Goal: Information Seeking & Learning: Learn about a topic

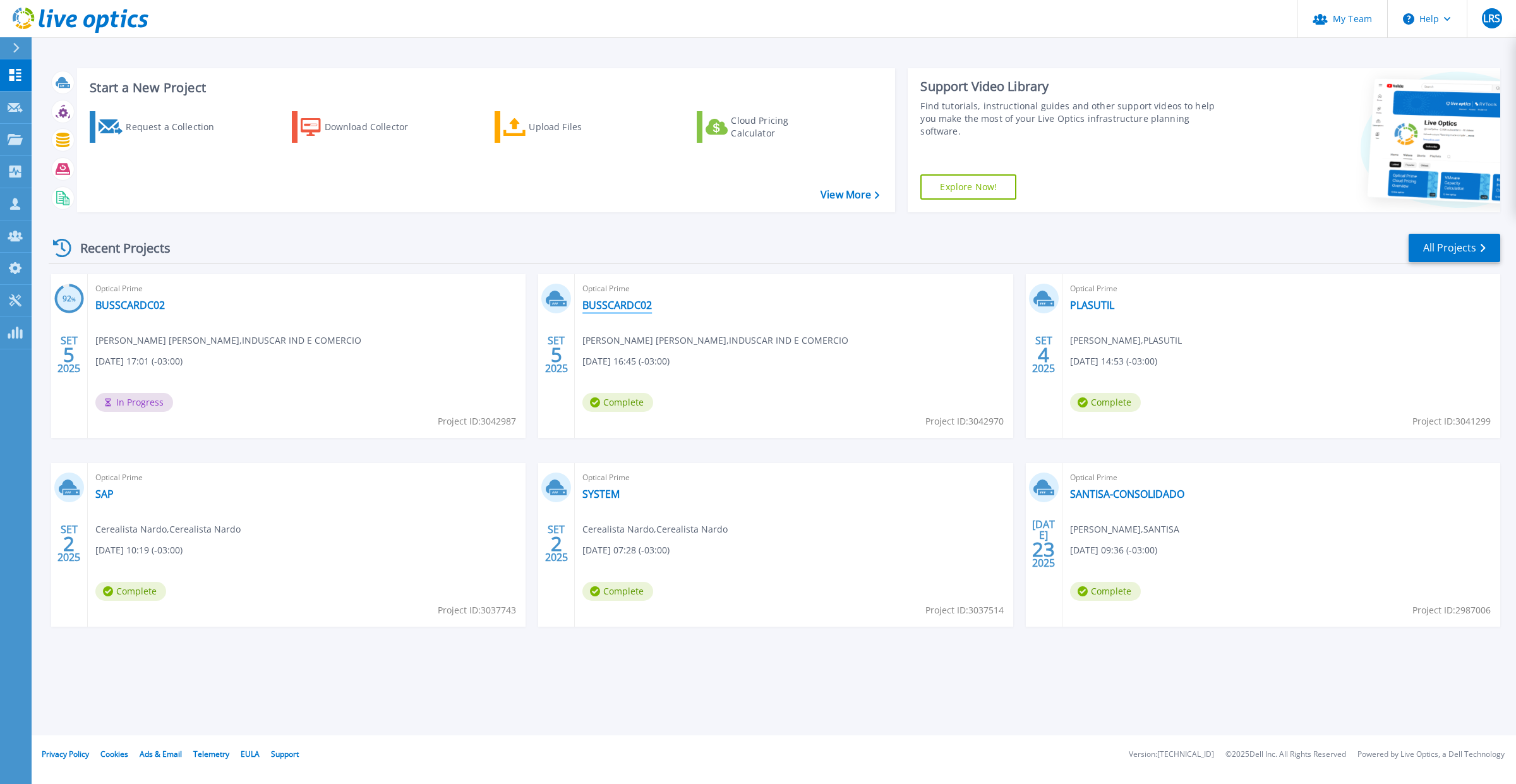
click at [610, 308] on link "BUSSCARDC02" at bounding box center [617, 305] width 69 height 13
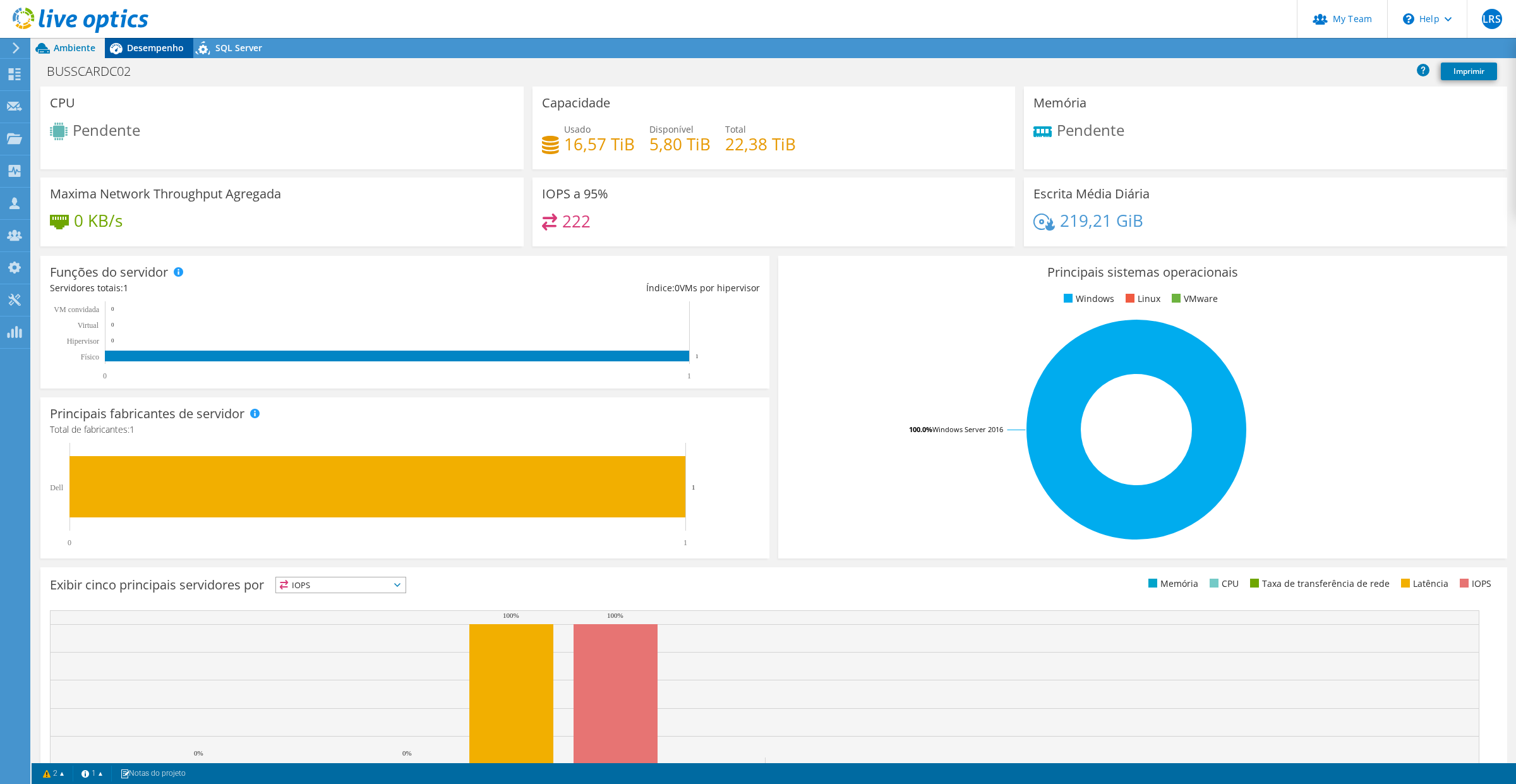
click at [159, 49] on span "Desempenho" at bounding box center [155, 48] width 57 height 12
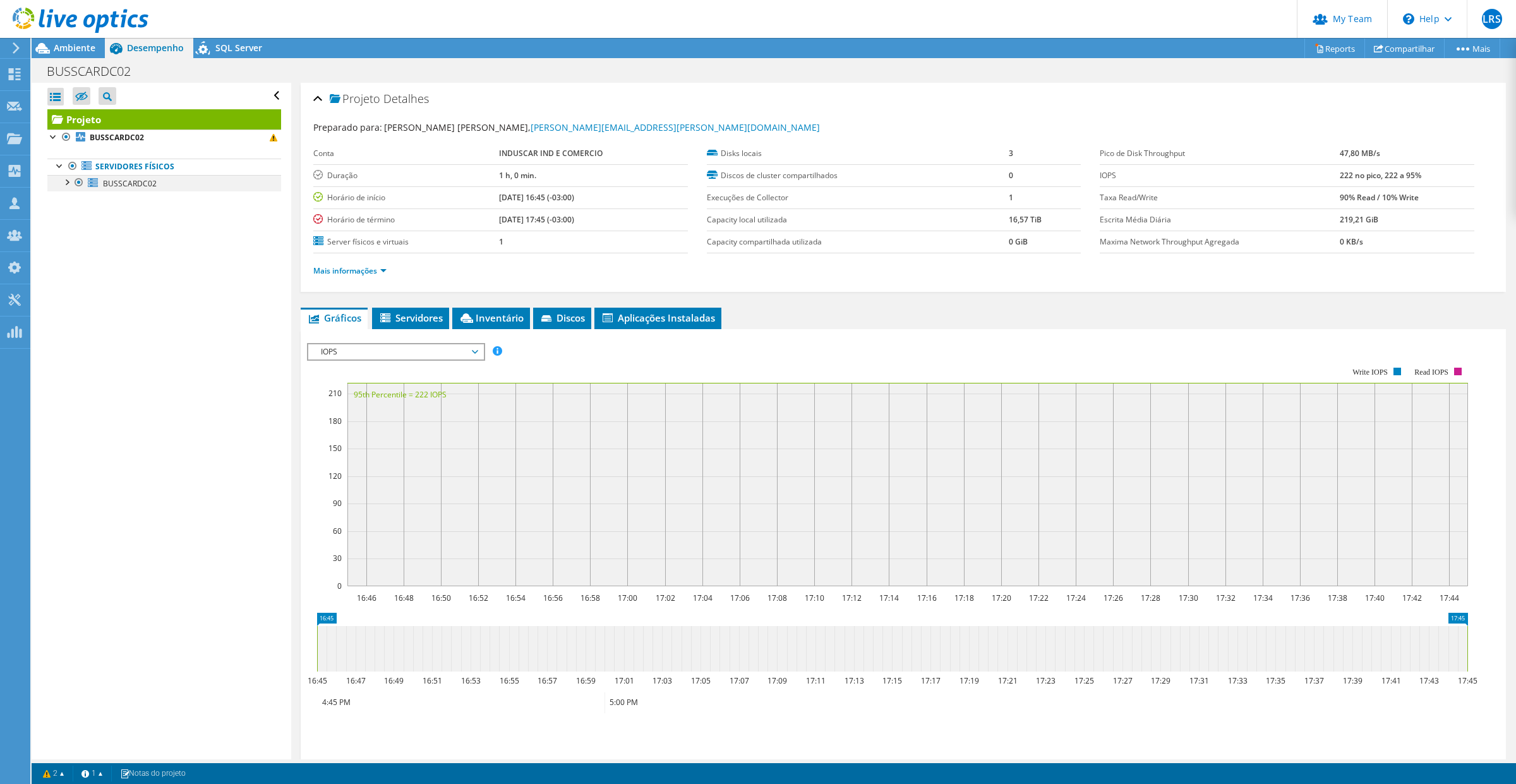
click at [61, 178] on div at bounding box center [66, 182] width 13 height 13
click at [147, 184] on span "BUSSCARDC02" at bounding box center [129, 183] width 53 height 10
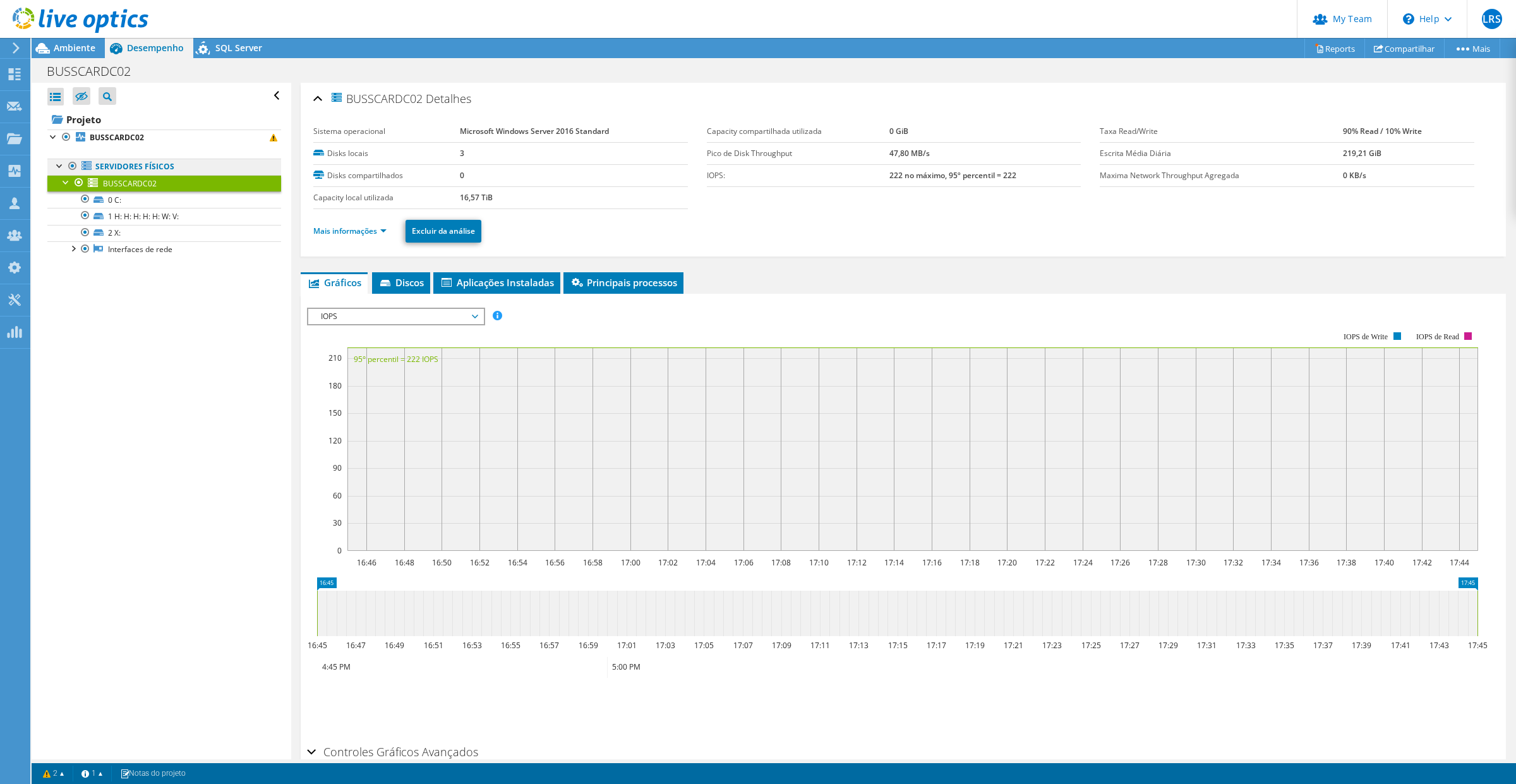
click at [146, 162] on link "Servidores físicos" at bounding box center [164, 166] width 233 height 16
click at [59, 42] on span "Ambiente" at bounding box center [74, 48] width 42 height 12
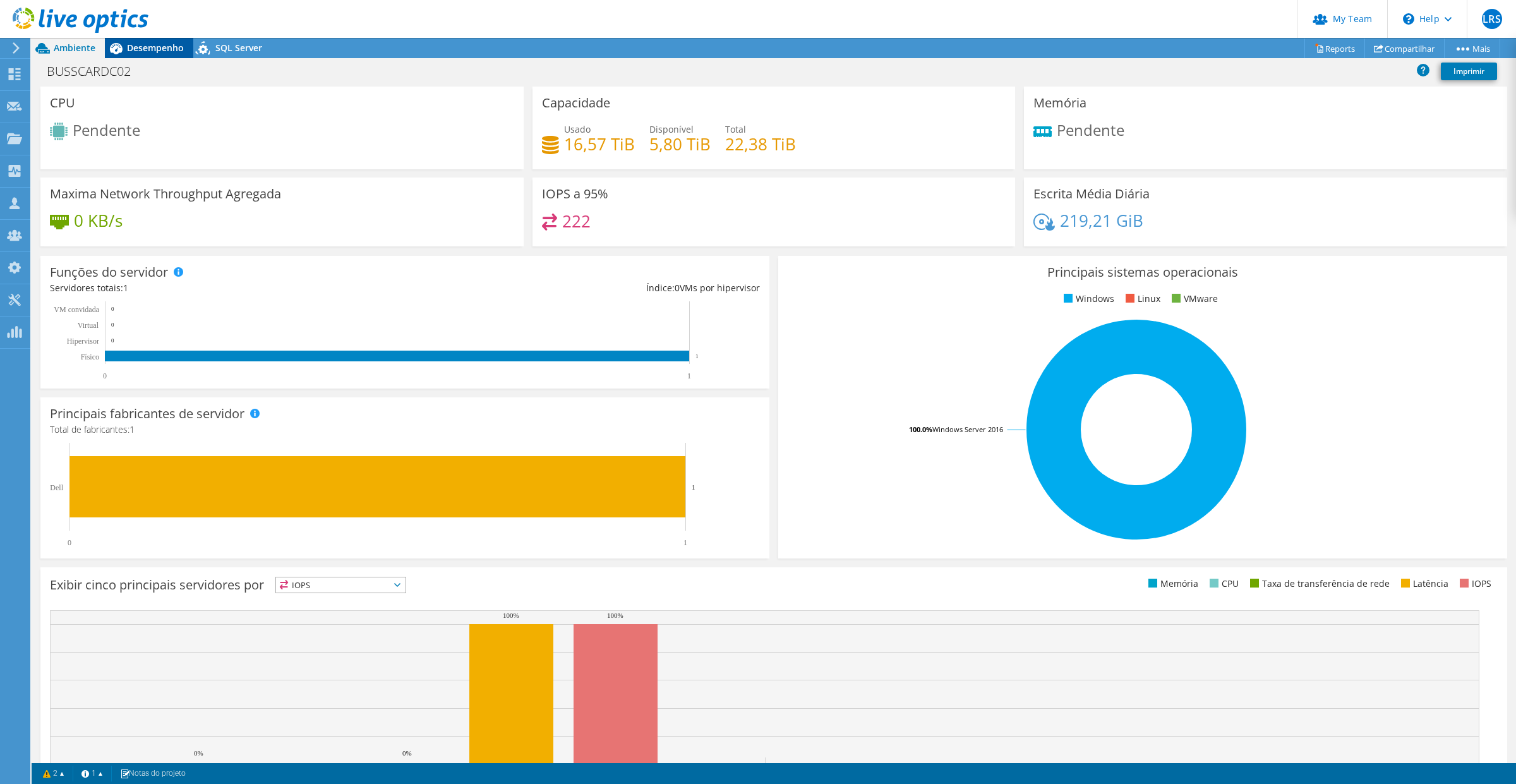
click at [132, 51] on span "Desempenho" at bounding box center [155, 48] width 57 height 12
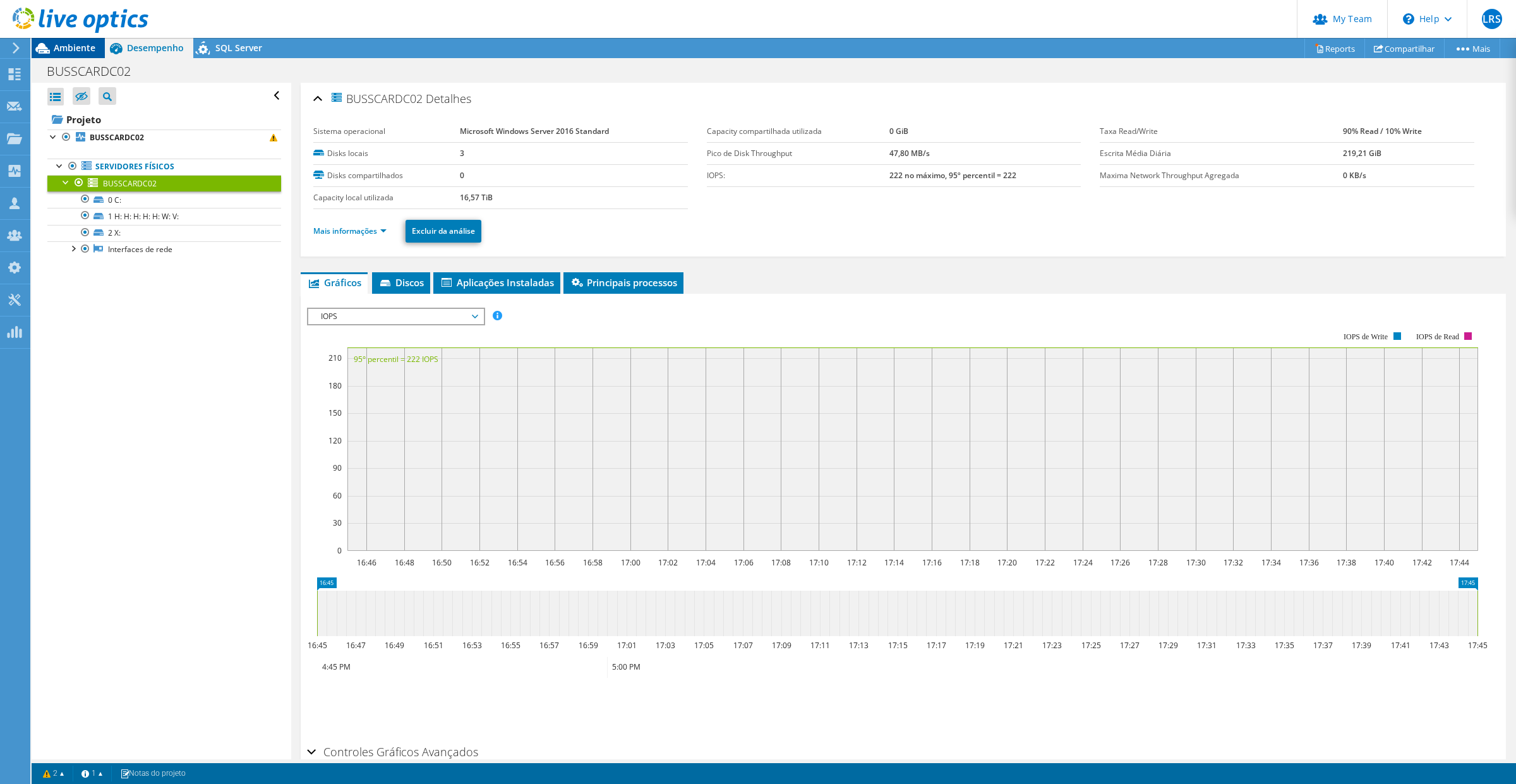
click at [64, 52] on span "Ambiente" at bounding box center [74, 48] width 42 height 12
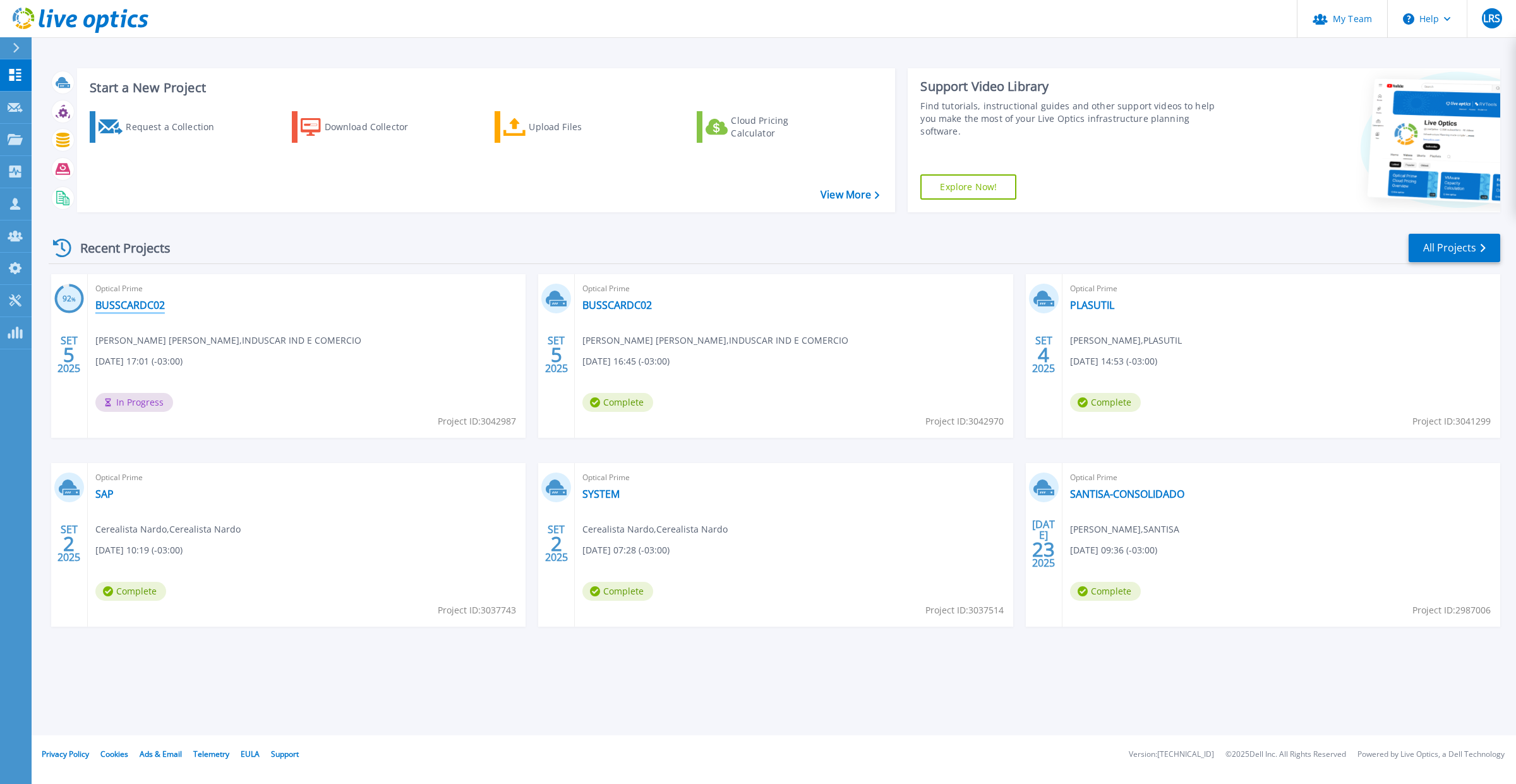
click at [124, 306] on link "BUSSCARDC02" at bounding box center [130, 305] width 69 height 13
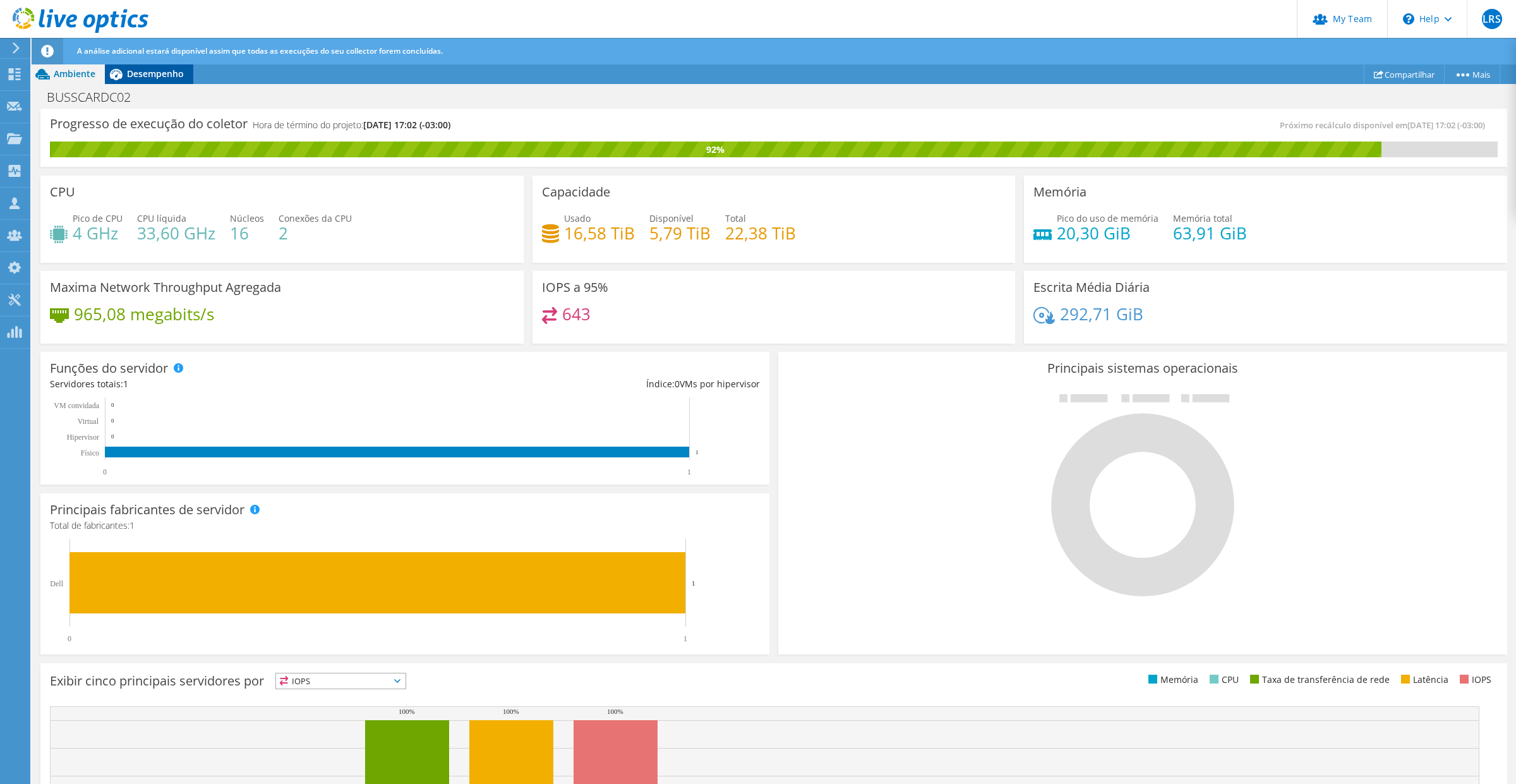
click at [134, 73] on span "Desempenho" at bounding box center [155, 73] width 57 height 12
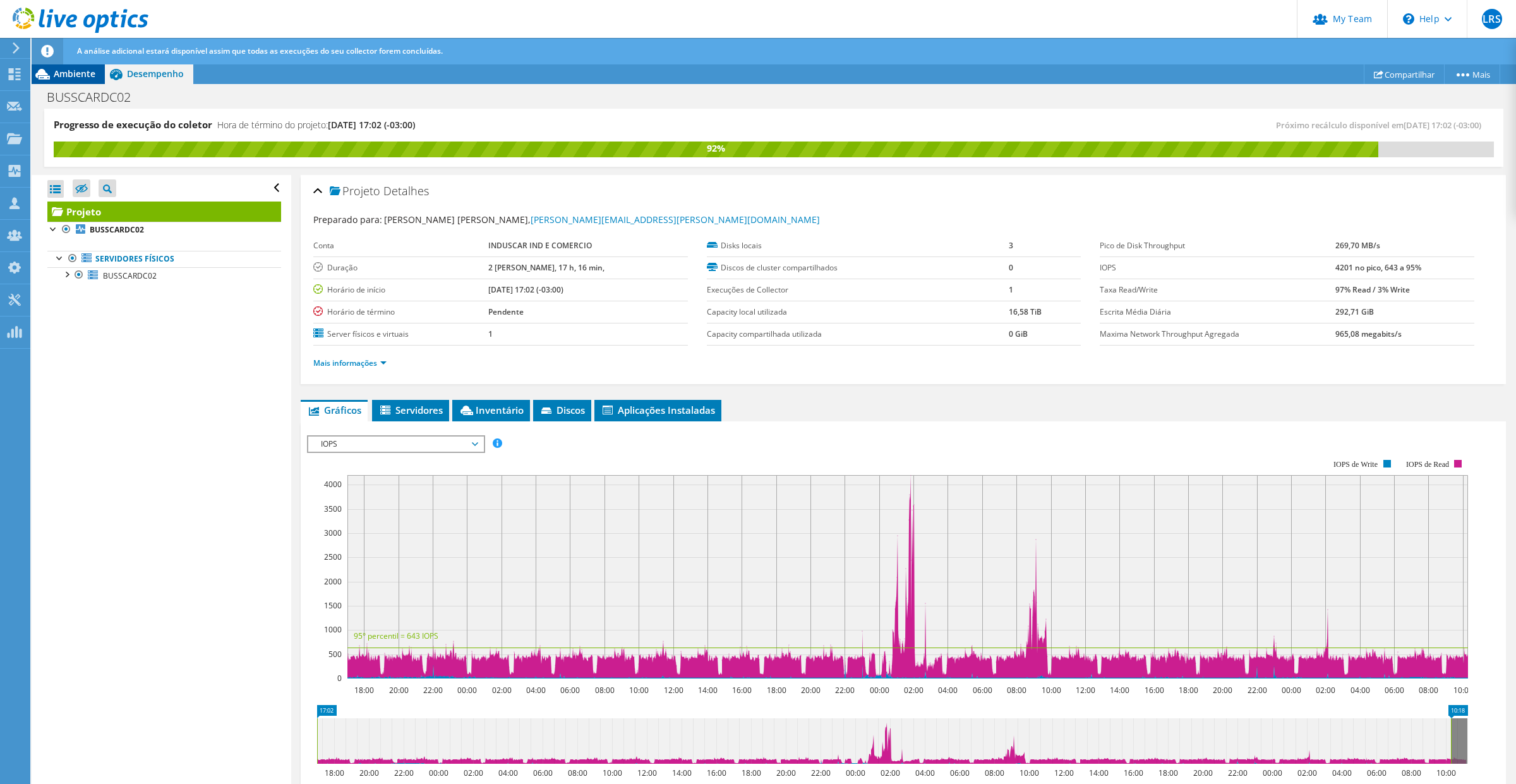
click at [82, 74] on span "Ambiente" at bounding box center [74, 73] width 42 height 12
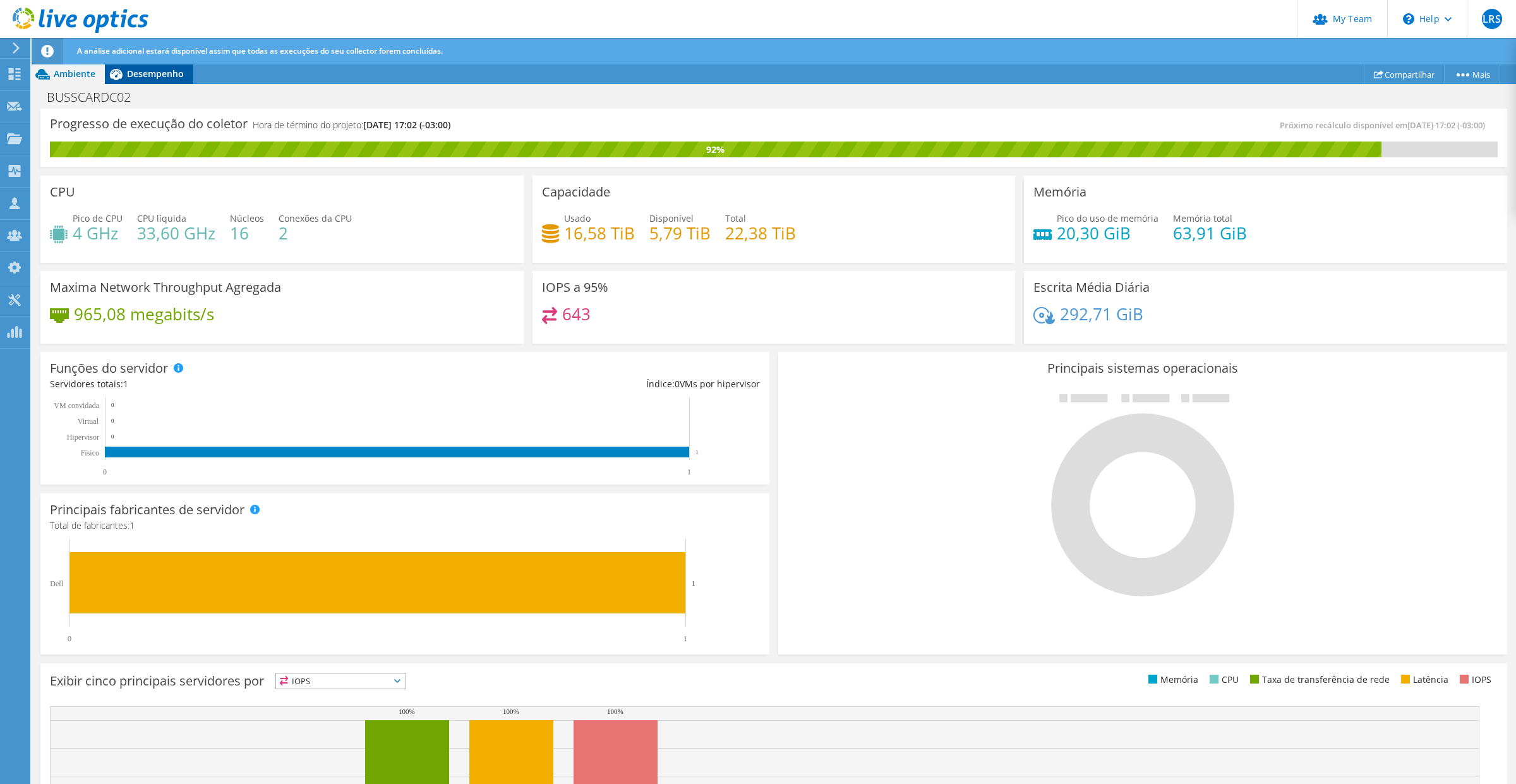
click at [170, 71] on span "Desempenho" at bounding box center [155, 73] width 57 height 12
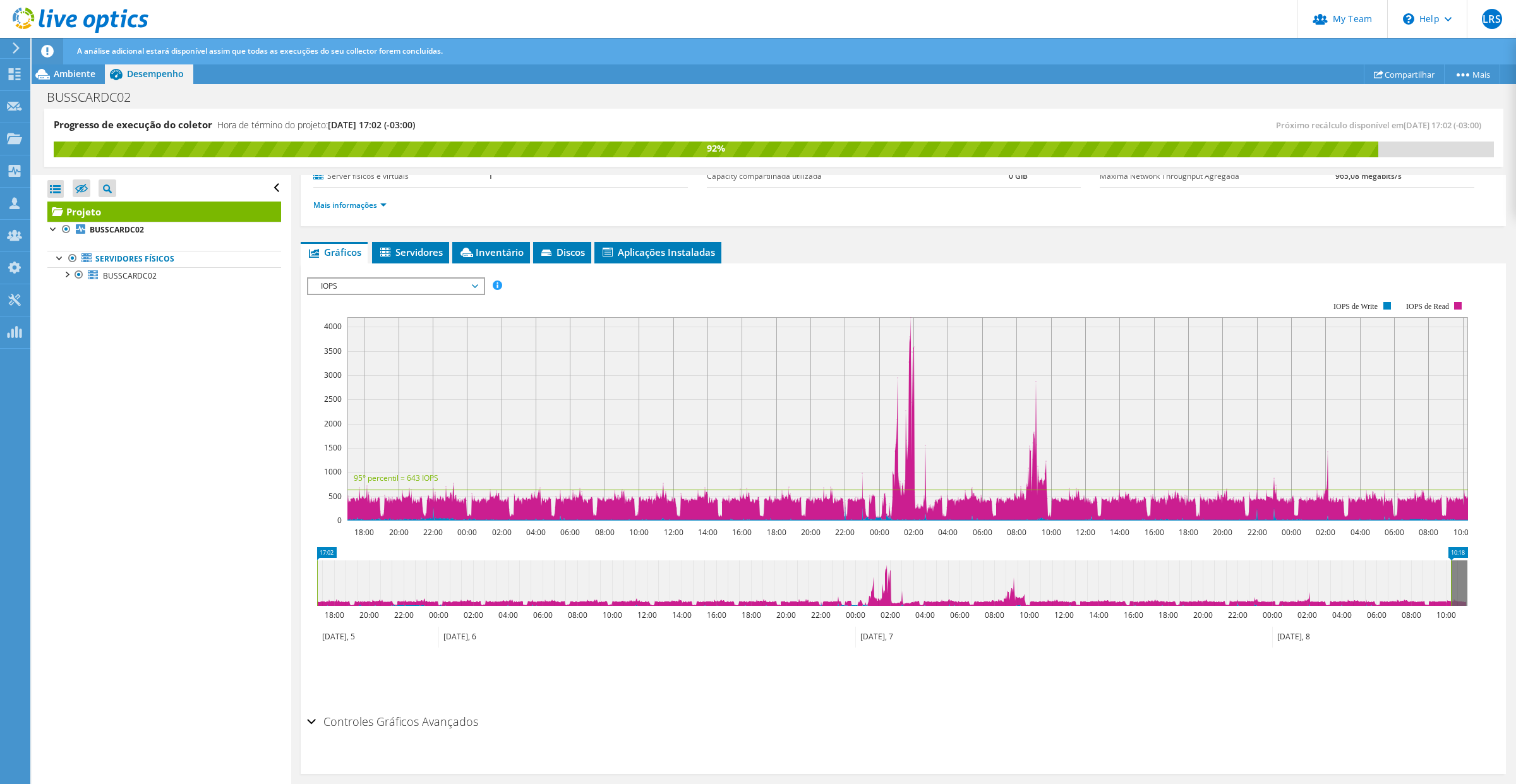
scroll to position [168, 0]
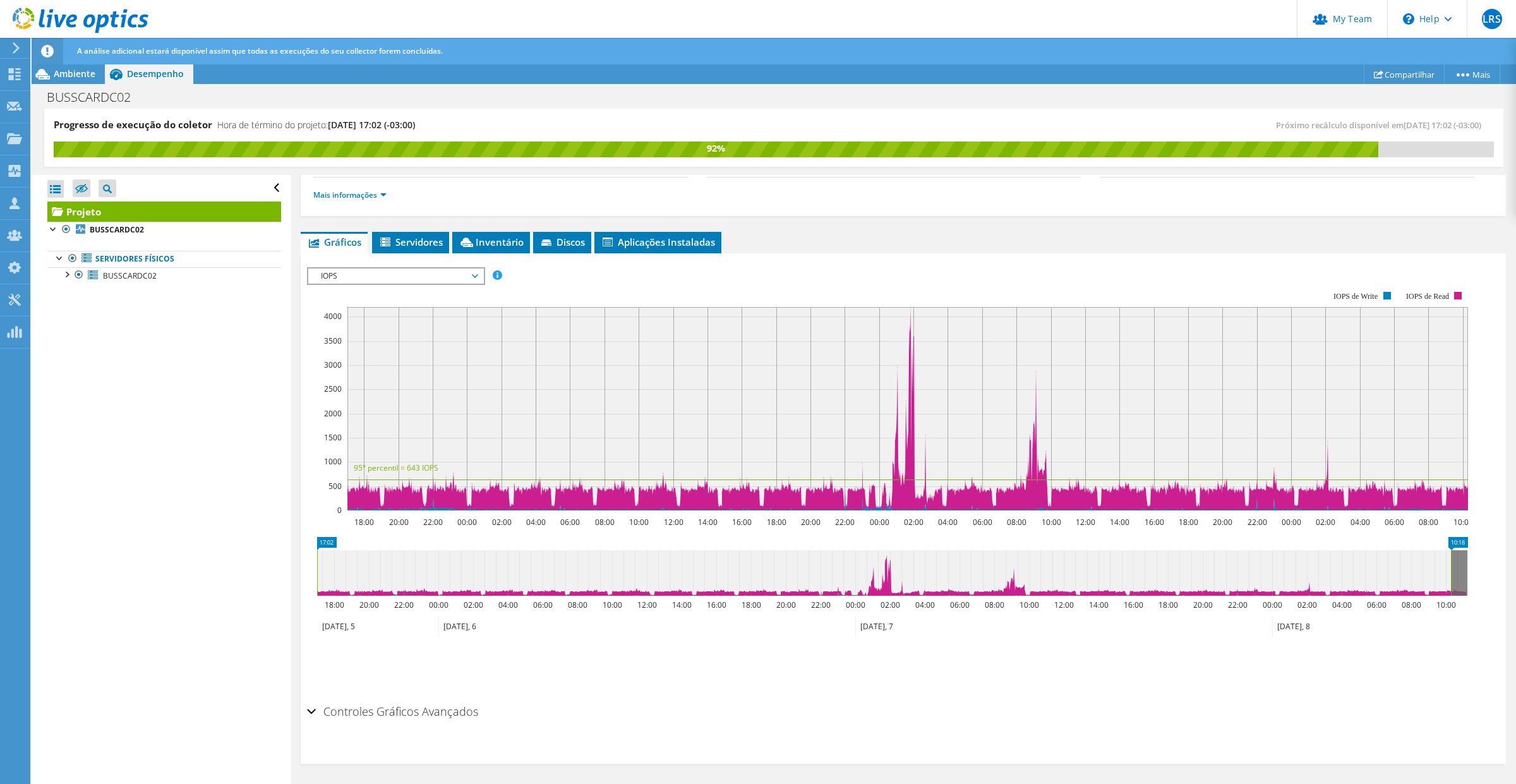
click at [401, 282] on span "IOPS" at bounding box center [395, 275] width 162 height 15
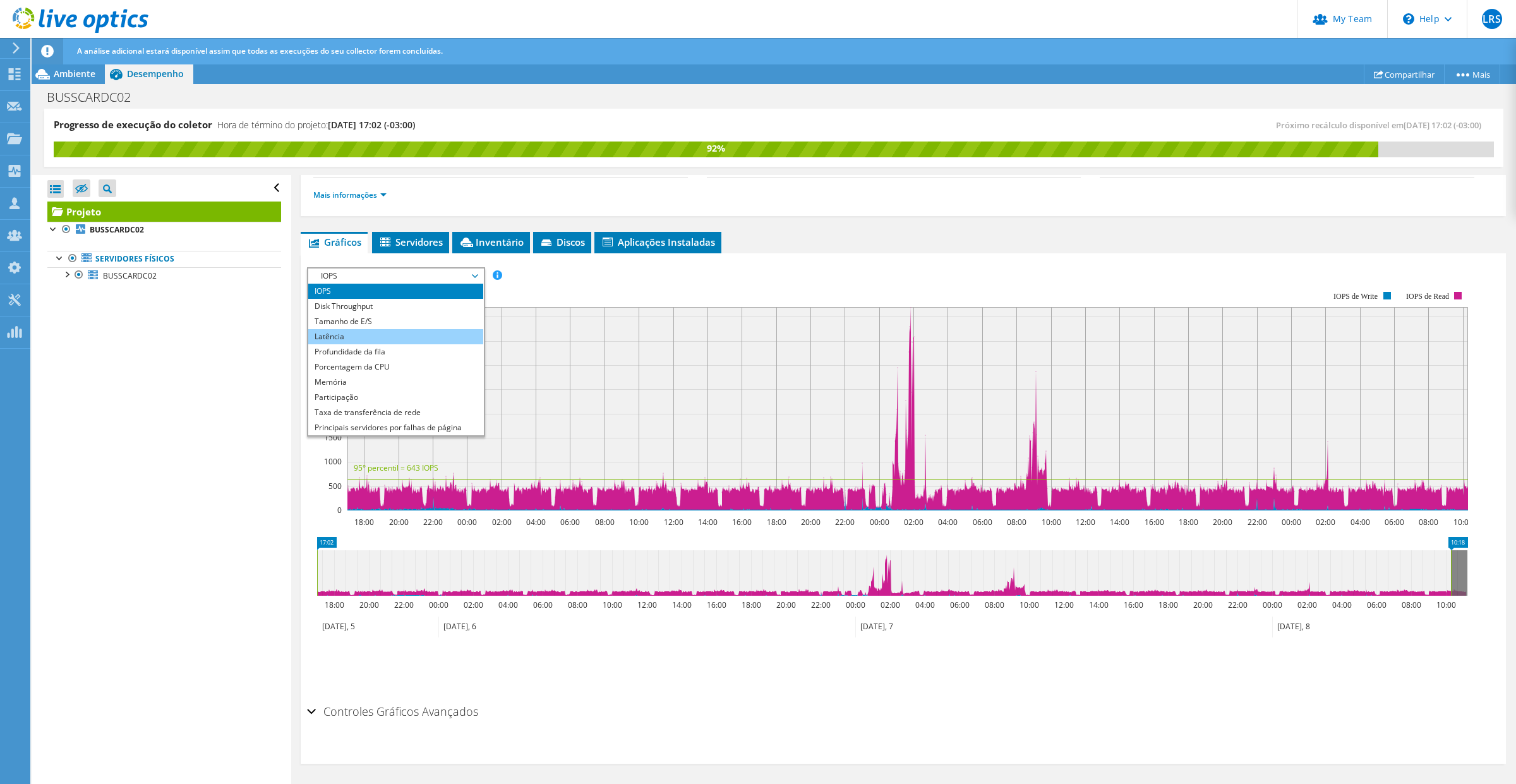
click at [372, 330] on li "Latência" at bounding box center [396, 336] width 175 height 15
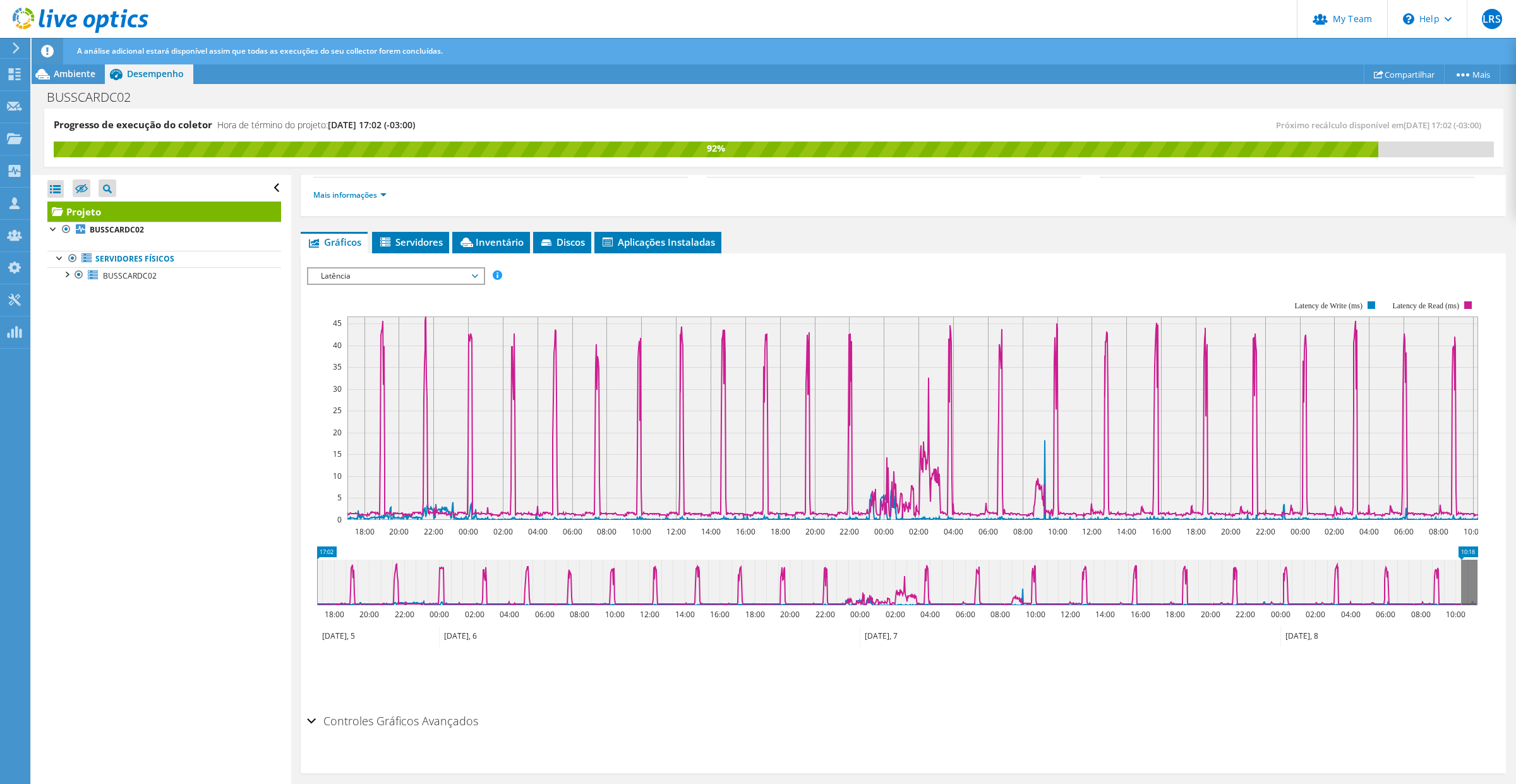
click at [403, 273] on span "Latência" at bounding box center [395, 275] width 162 height 15
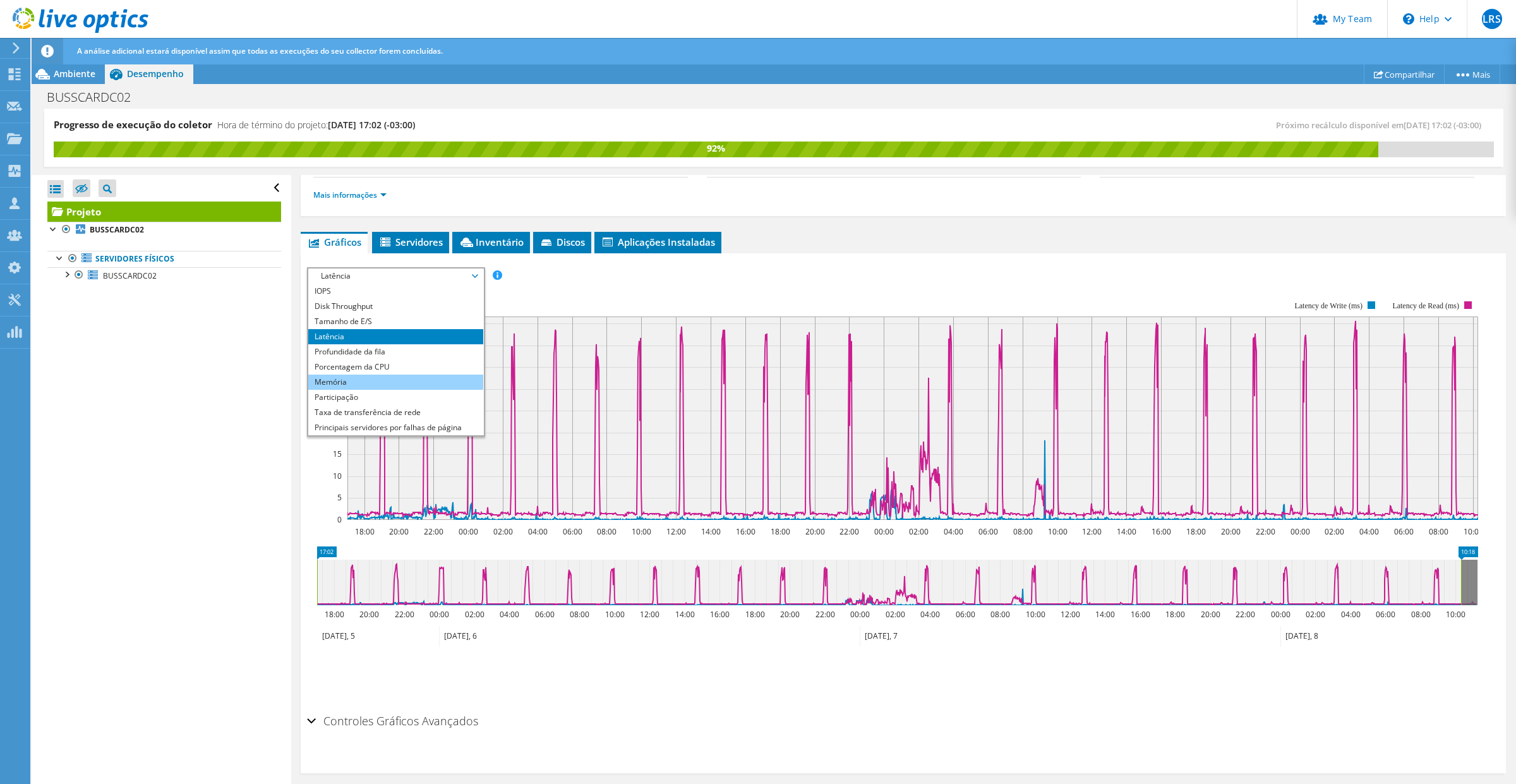
click at [351, 385] on li "Memória" at bounding box center [396, 382] width 175 height 15
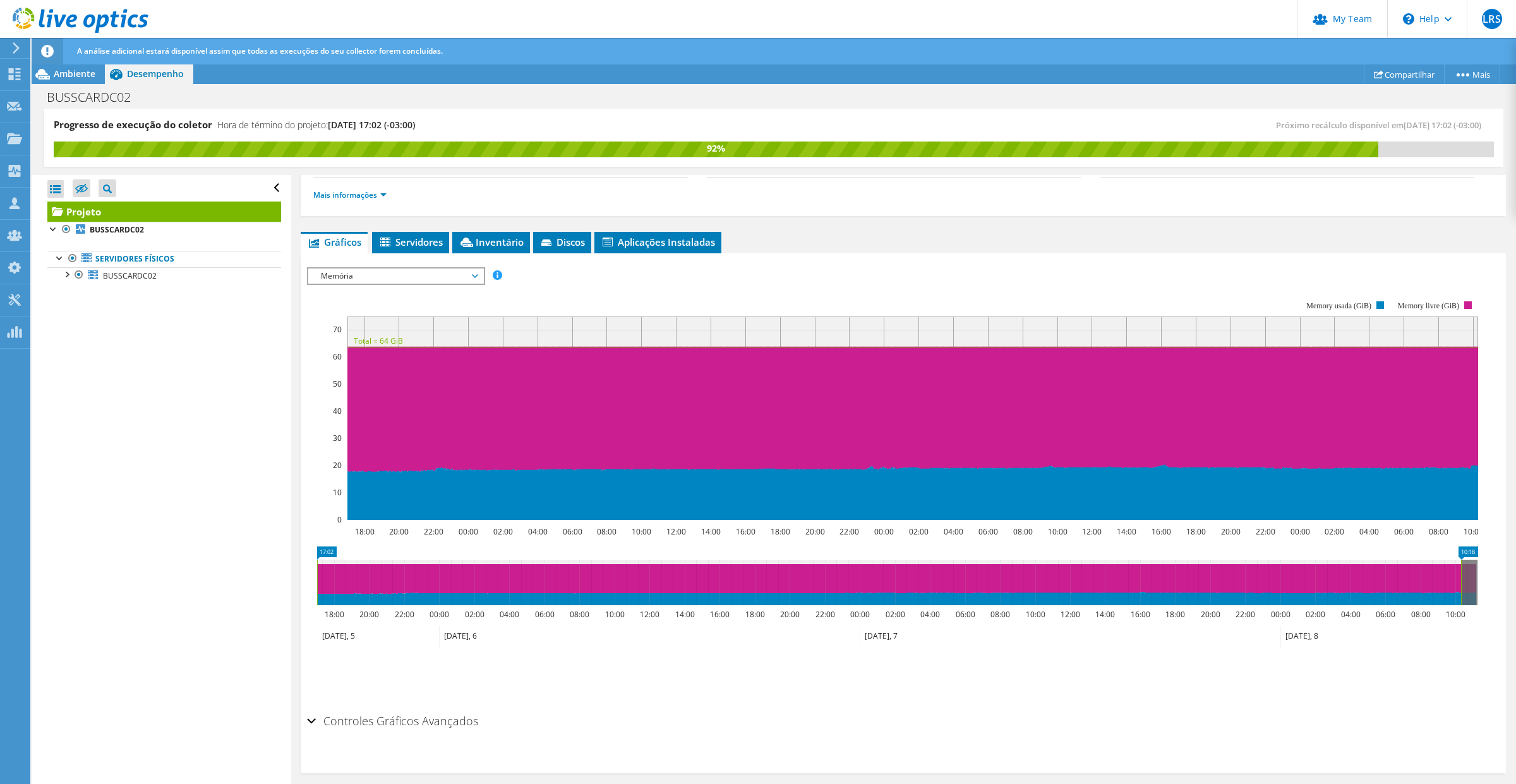
click at [477, 277] on span "Memória" at bounding box center [395, 275] width 162 height 15
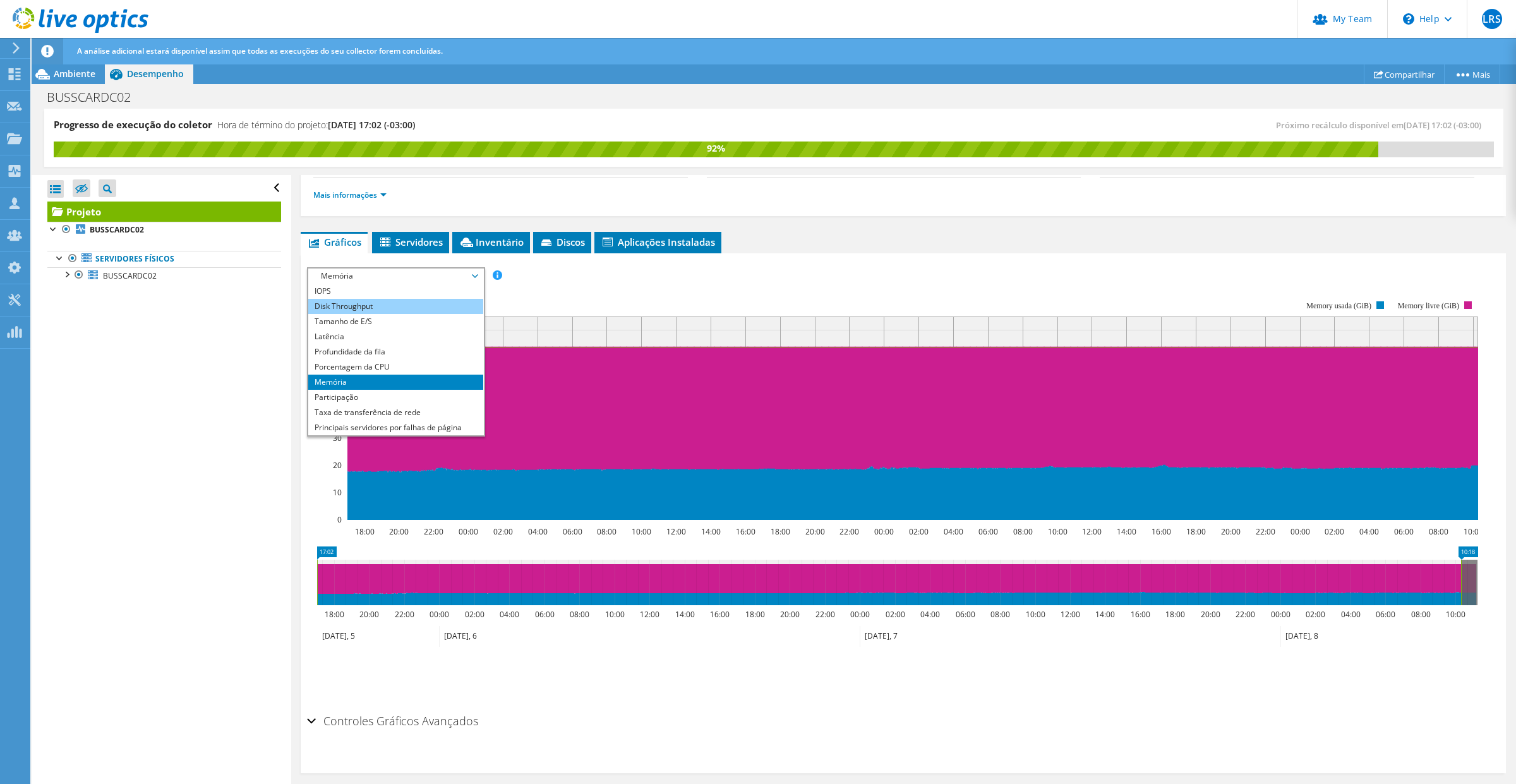
click at [360, 303] on li "Disk Throughput" at bounding box center [396, 306] width 175 height 15
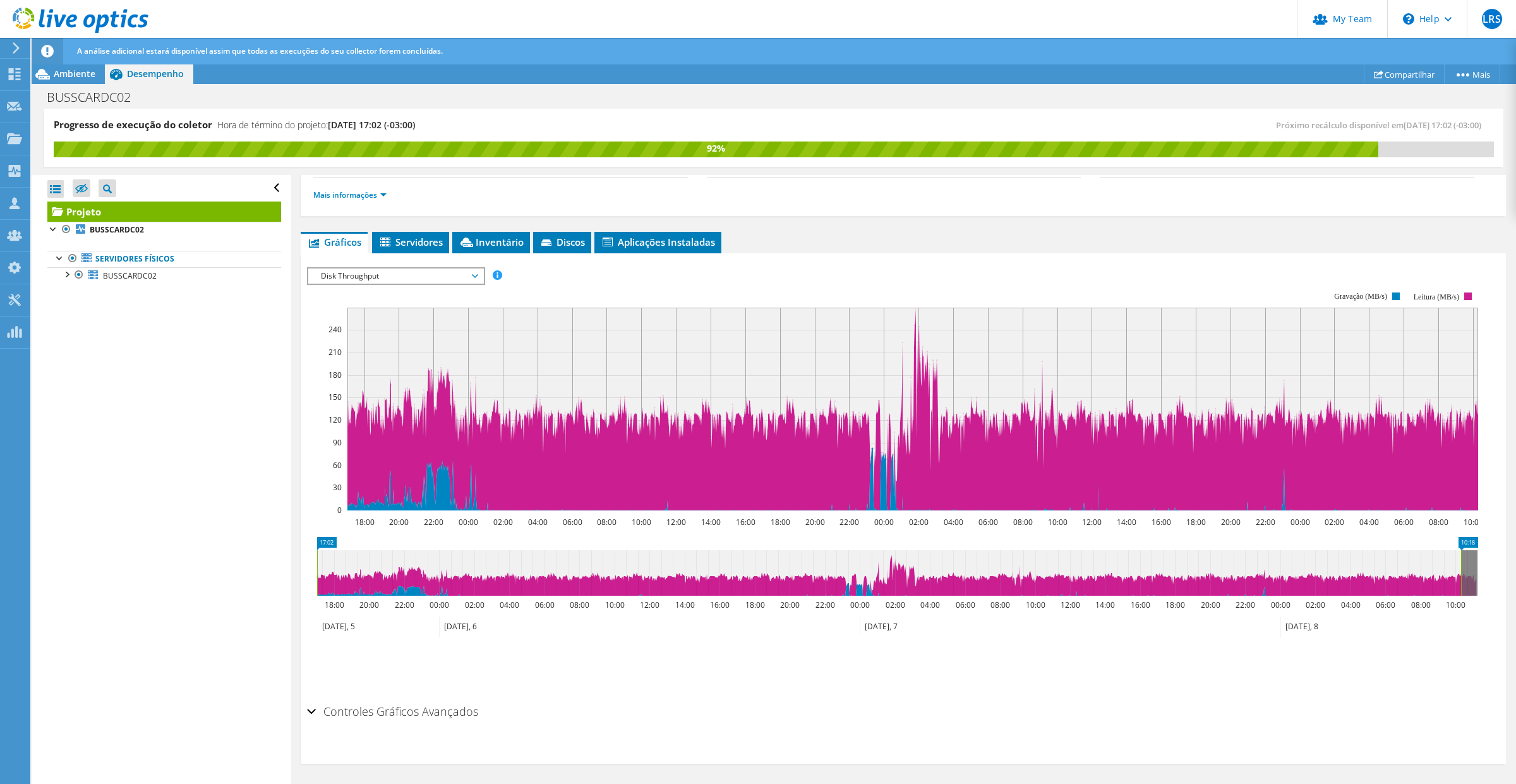
drag, startPoint x: 419, startPoint y: 275, endPoint x: 427, endPoint y: 281, distance: 10.0
click at [419, 275] on span "Disk Throughput" at bounding box center [395, 275] width 162 height 15
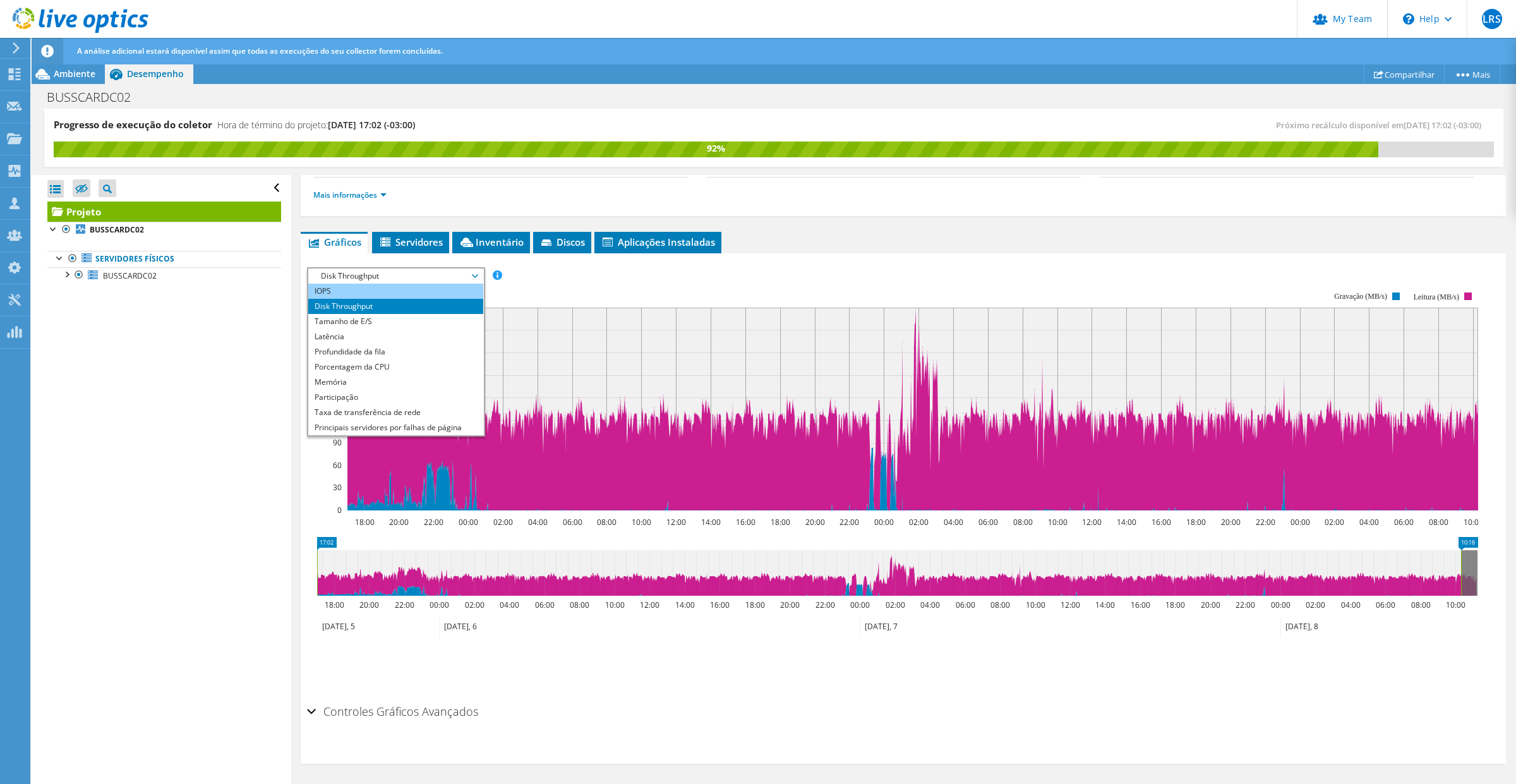
click at [406, 294] on li "IOPS" at bounding box center [396, 291] width 175 height 15
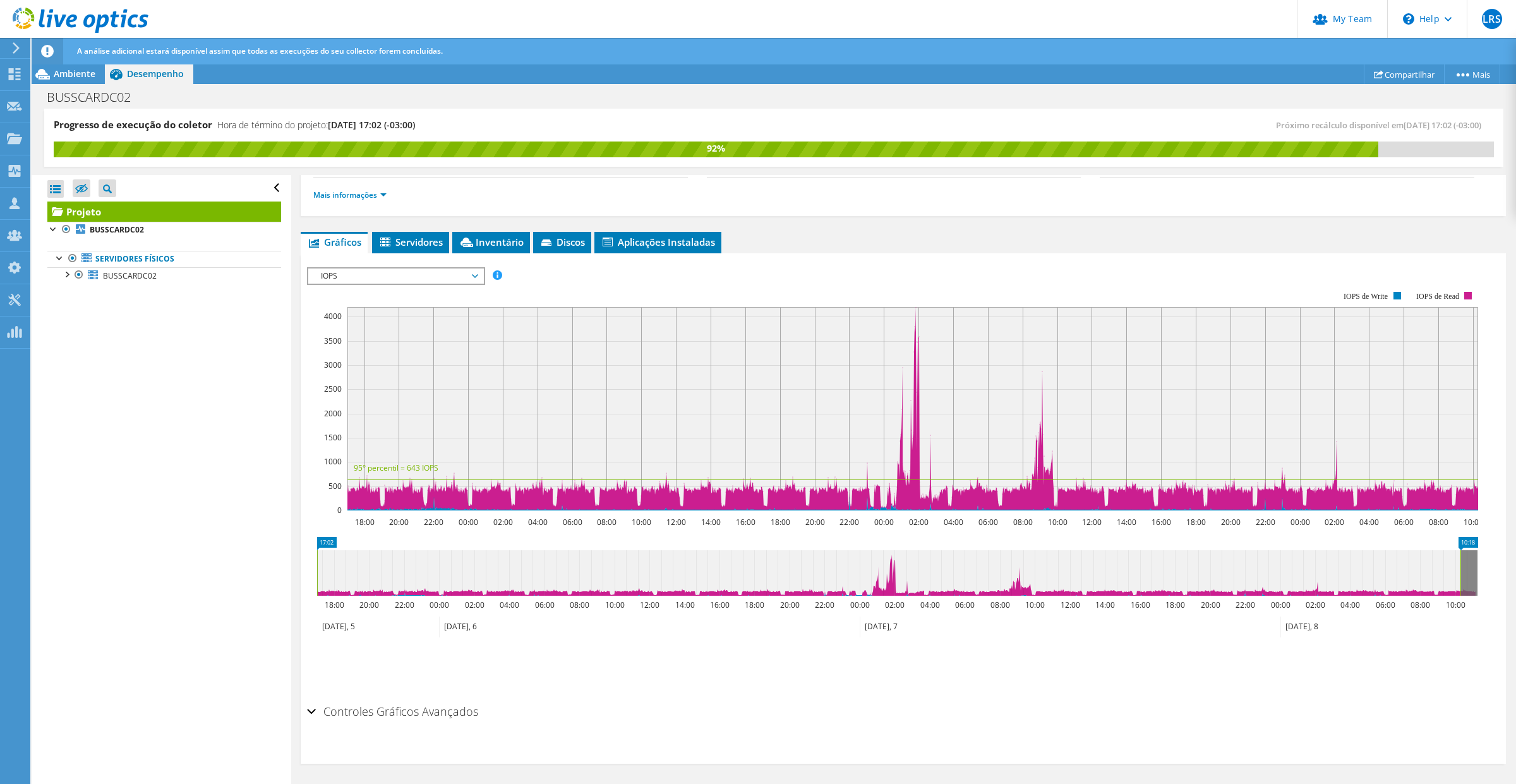
click at [477, 276] on span "IOPS" at bounding box center [395, 275] width 162 height 15
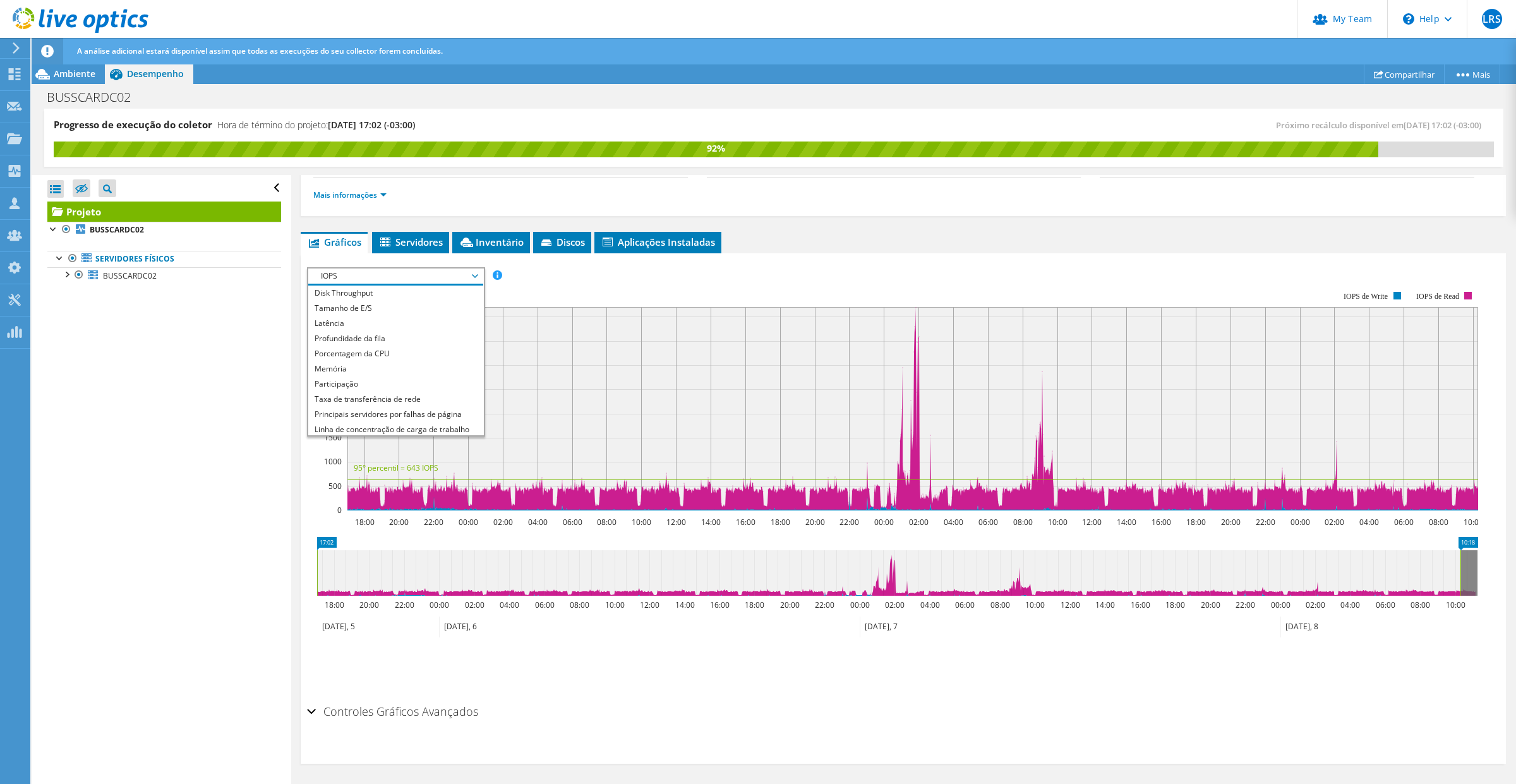
scroll to position [0, 0]
click at [70, 275] on div at bounding box center [66, 274] width 13 height 13
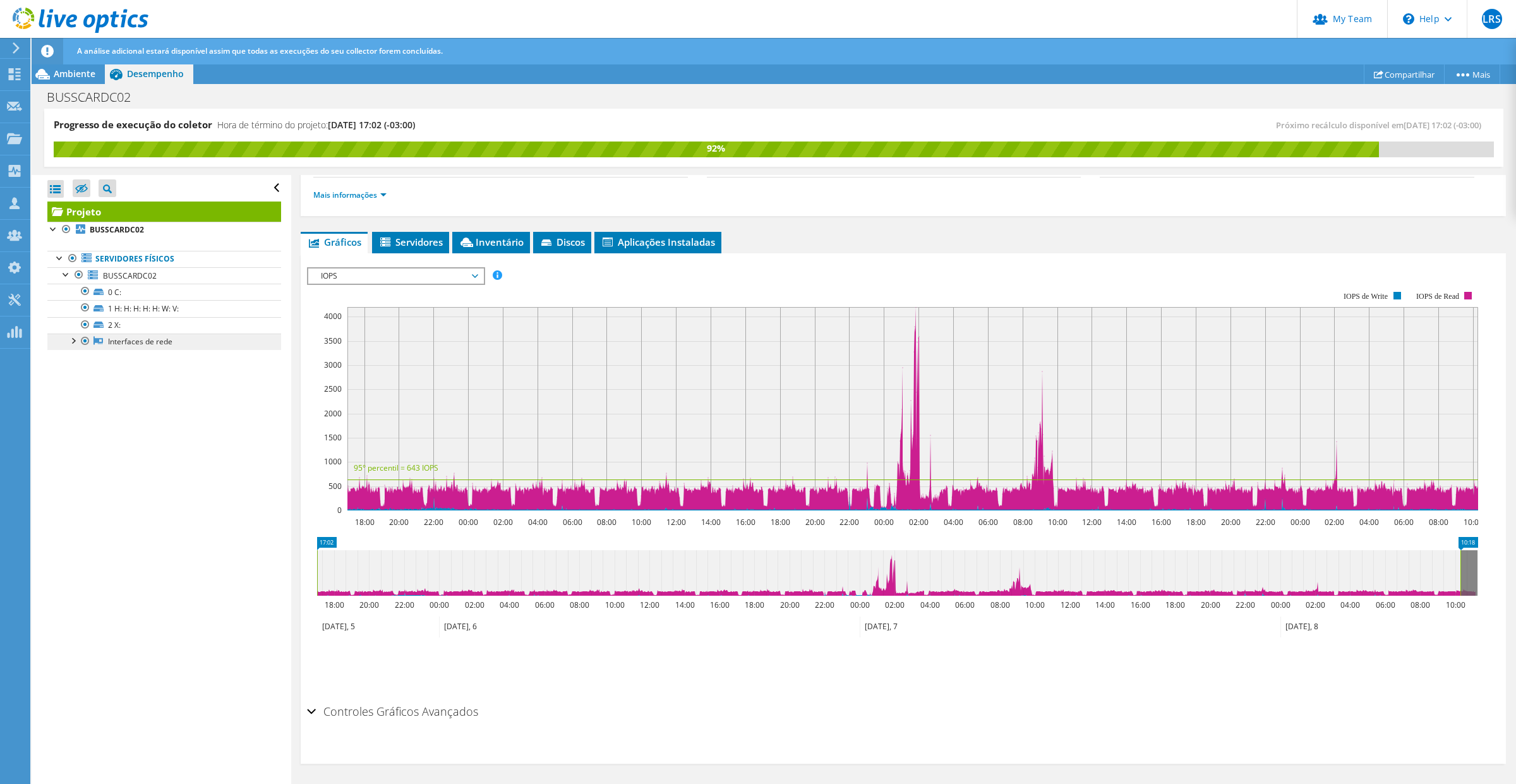
click at [140, 340] on link "Interfaces de rede" at bounding box center [164, 342] width 233 height 16
click at [73, 344] on div at bounding box center [73, 340] width 13 height 13
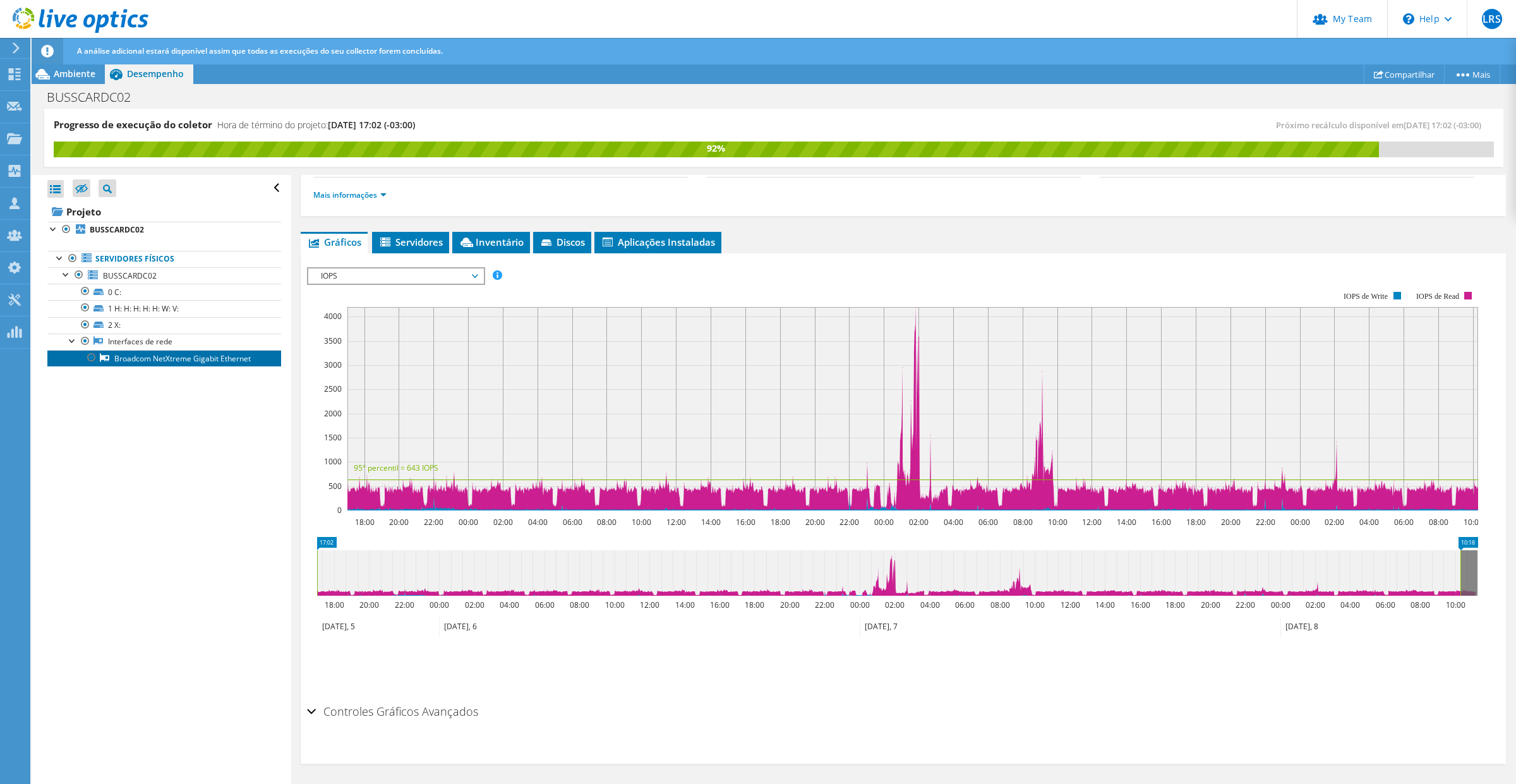
click at [204, 358] on link "Broadcom NetXtreme Gigabit Ethernet" at bounding box center [164, 358] width 233 height 16
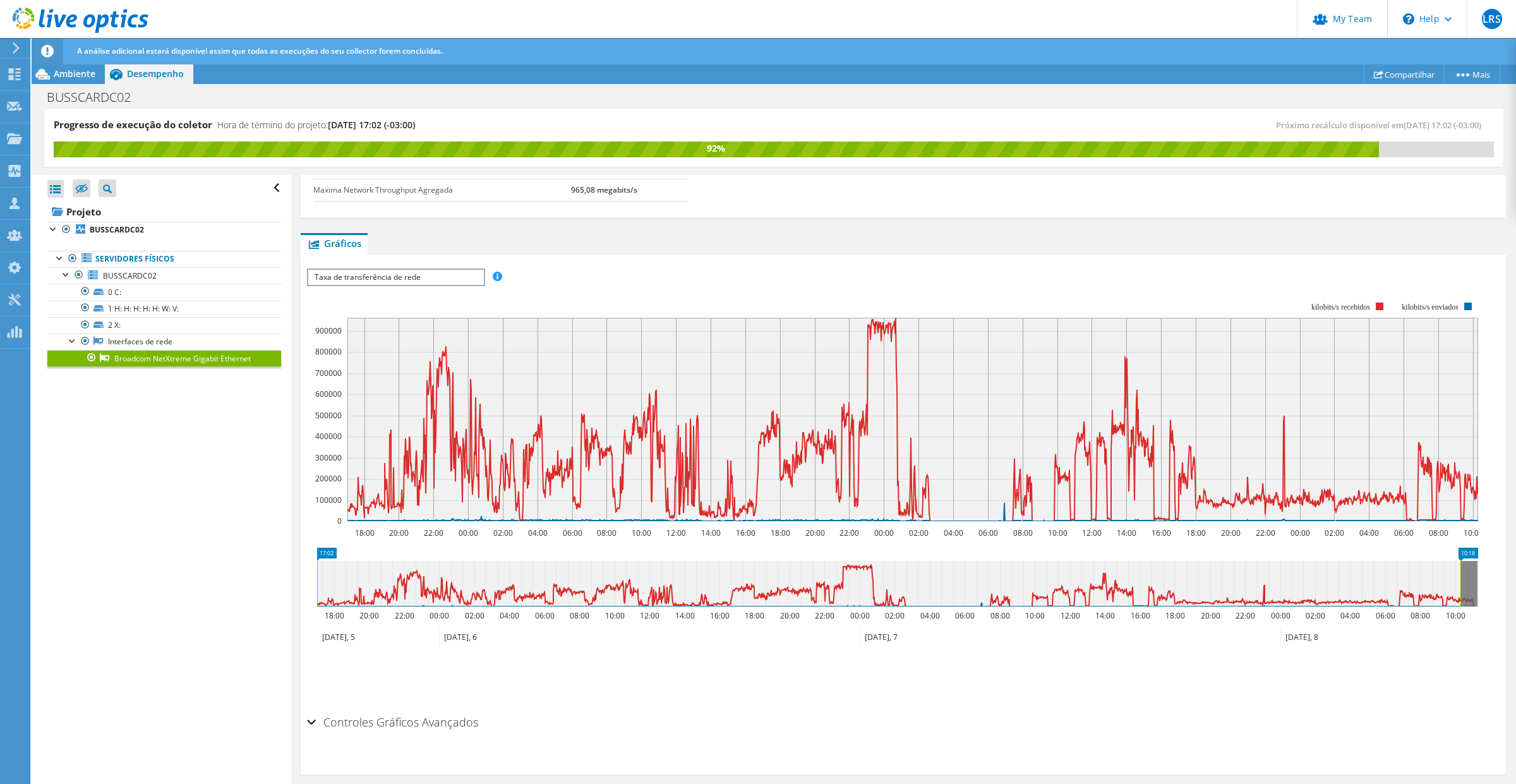
scroll to position [87, 0]
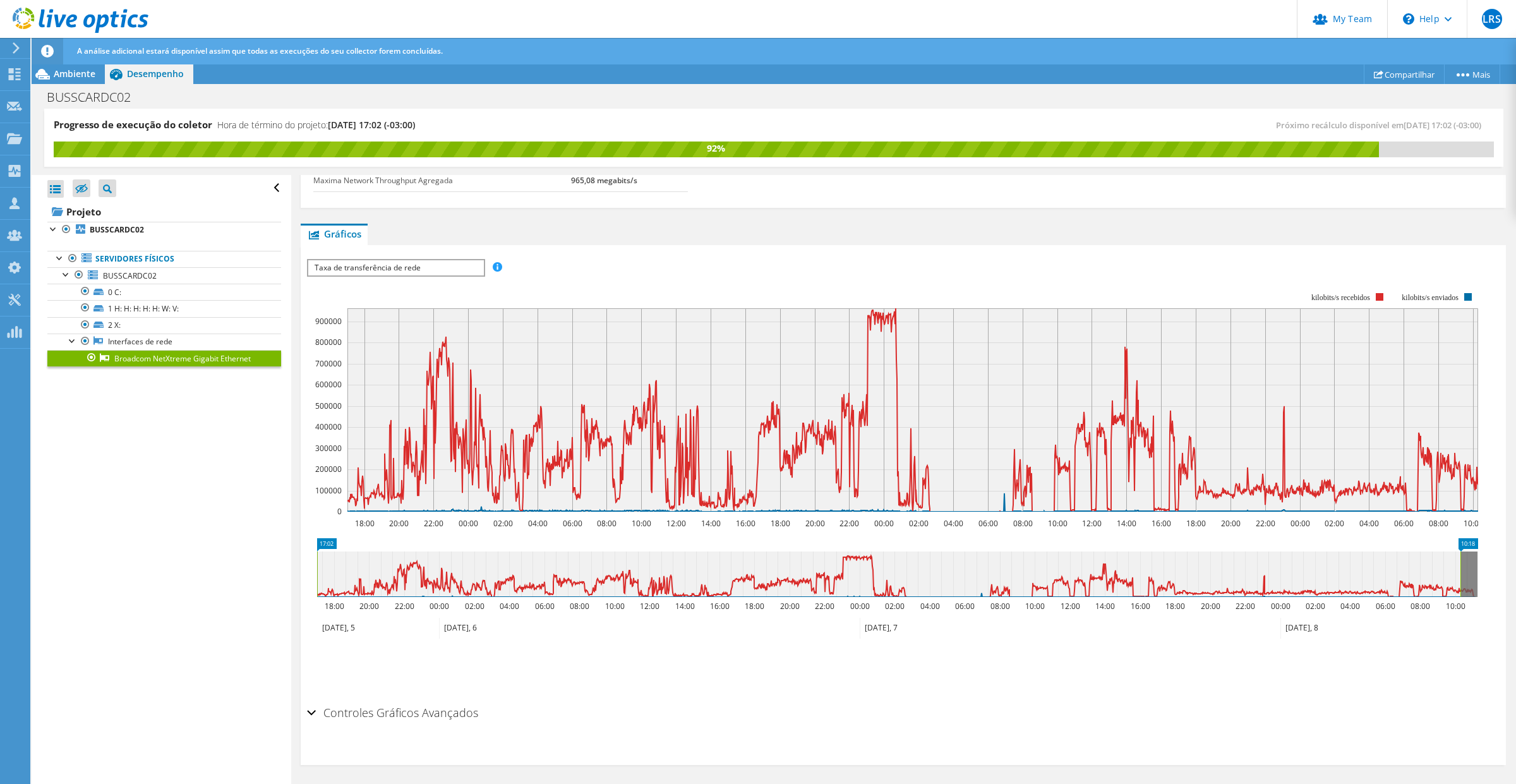
click at [421, 266] on span "Taxa de transferência de rede" at bounding box center [396, 267] width 175 height 15
click at [420, 279] on li "Taxa de transferência de rede" at bounding box center [396, 283] width 175 height 15
click at [67, 71] on span "Ambiente" at bounding box center [74, 73] width 42 height 12
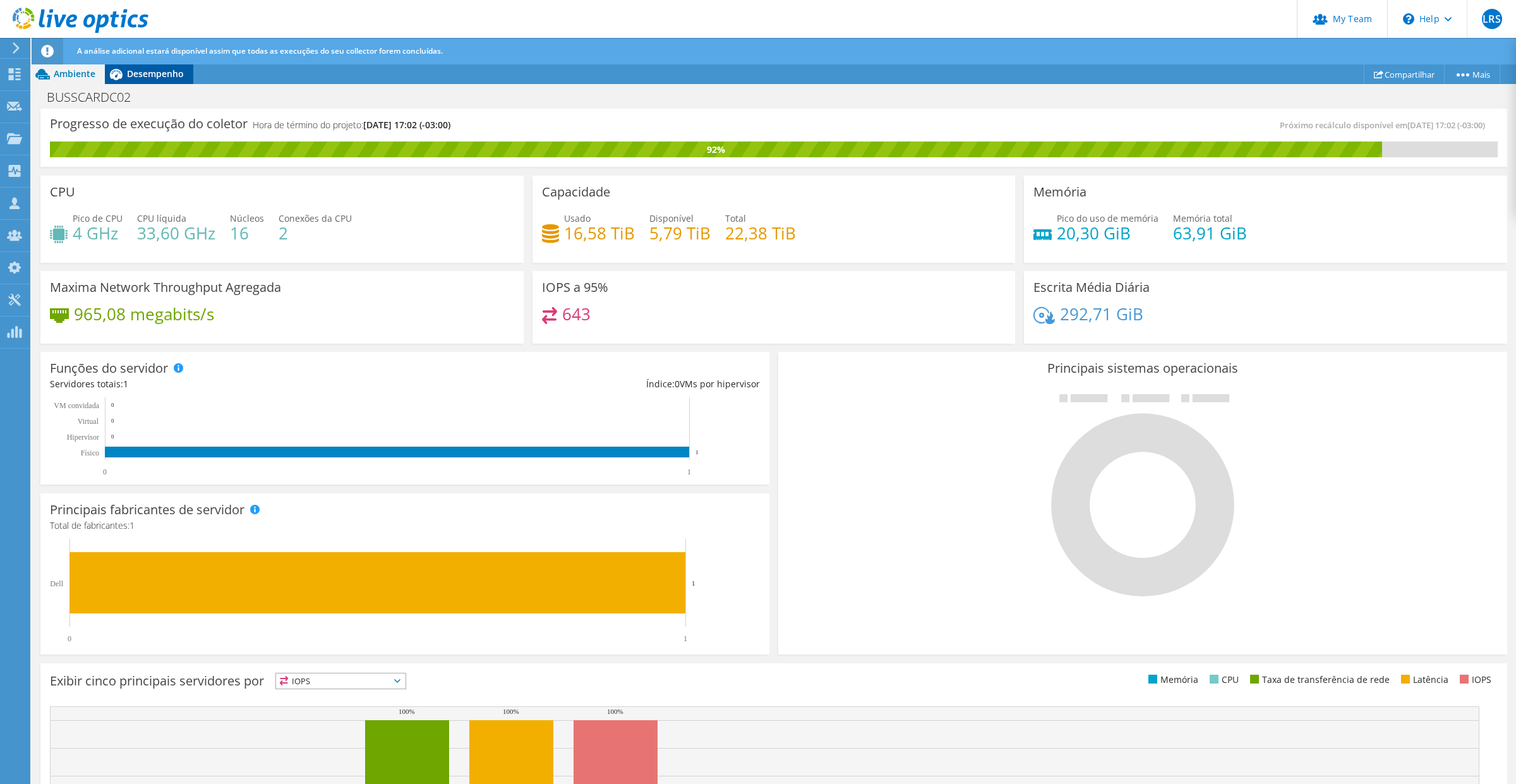
click at [162, 71] on span "Desempenho" at bounding box center [155, 73] width 57 height 12
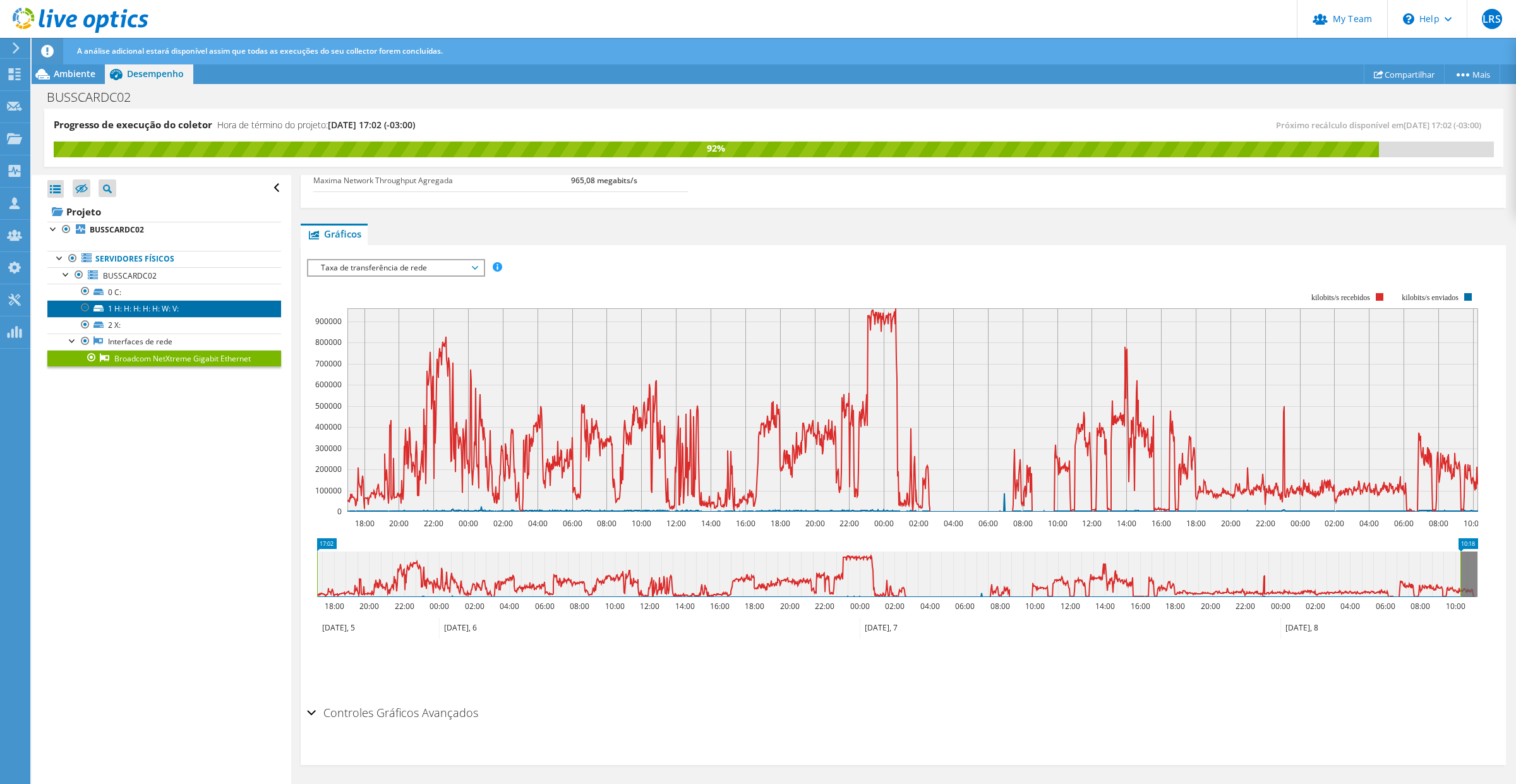
click at [140, 309] on link "1 H: H: H: H: H: W: V:" at bounding box center [164, 308] width 233 height 16
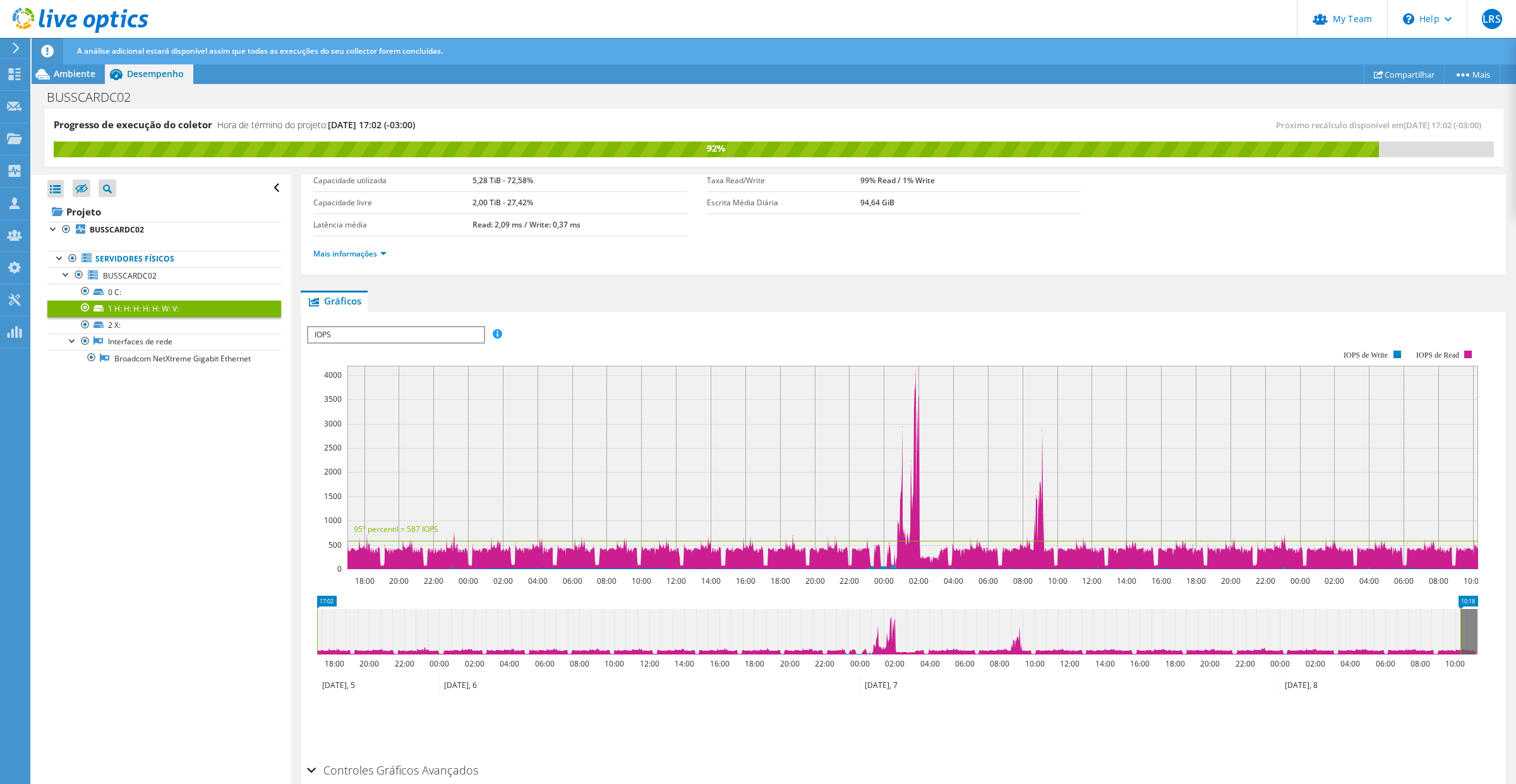
click at [443, 330] on span "IOPS" at bounding box center [396, 334] width 175 height 15
click at [384, 363] on li "Disk Throughput" at bounding box center [396, 365] width 175 height 15
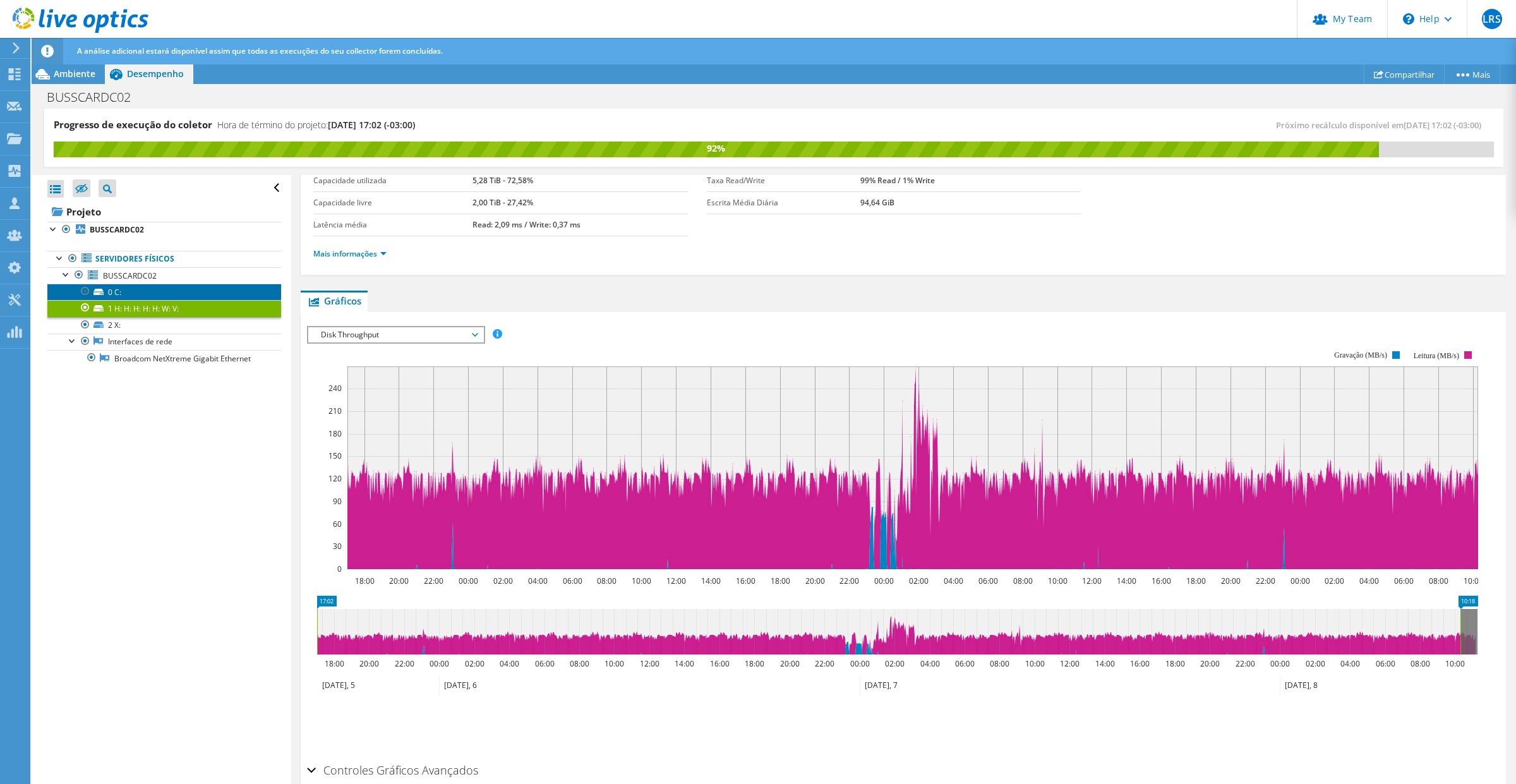
click at [111, 286] on link "0 C:" at bounding box center [164, 291] width 233 height 16
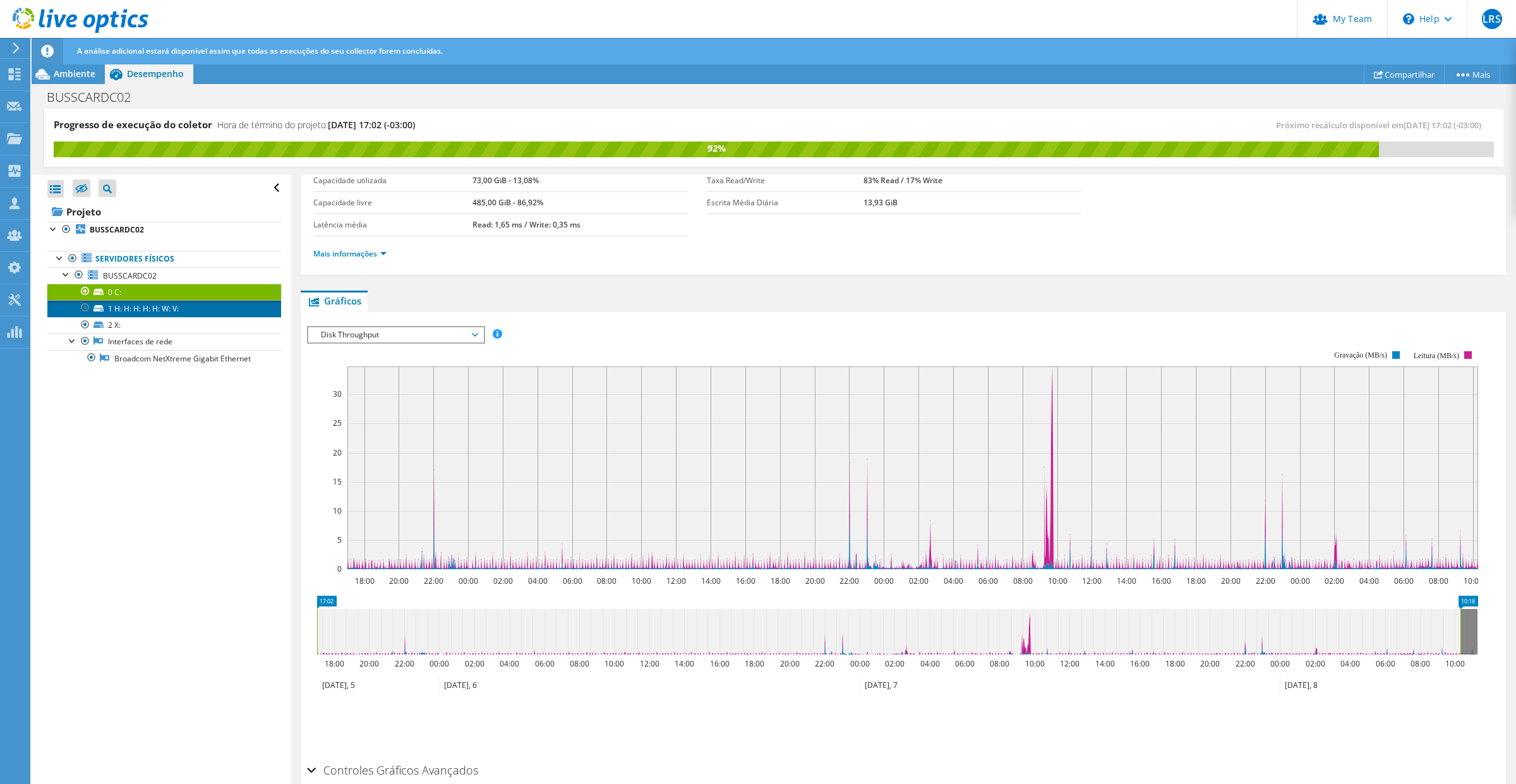
click at [115, 312] on link "1 H: H: H: H: H: W: V:" at bounding box center [164, 308] width 233 height 16
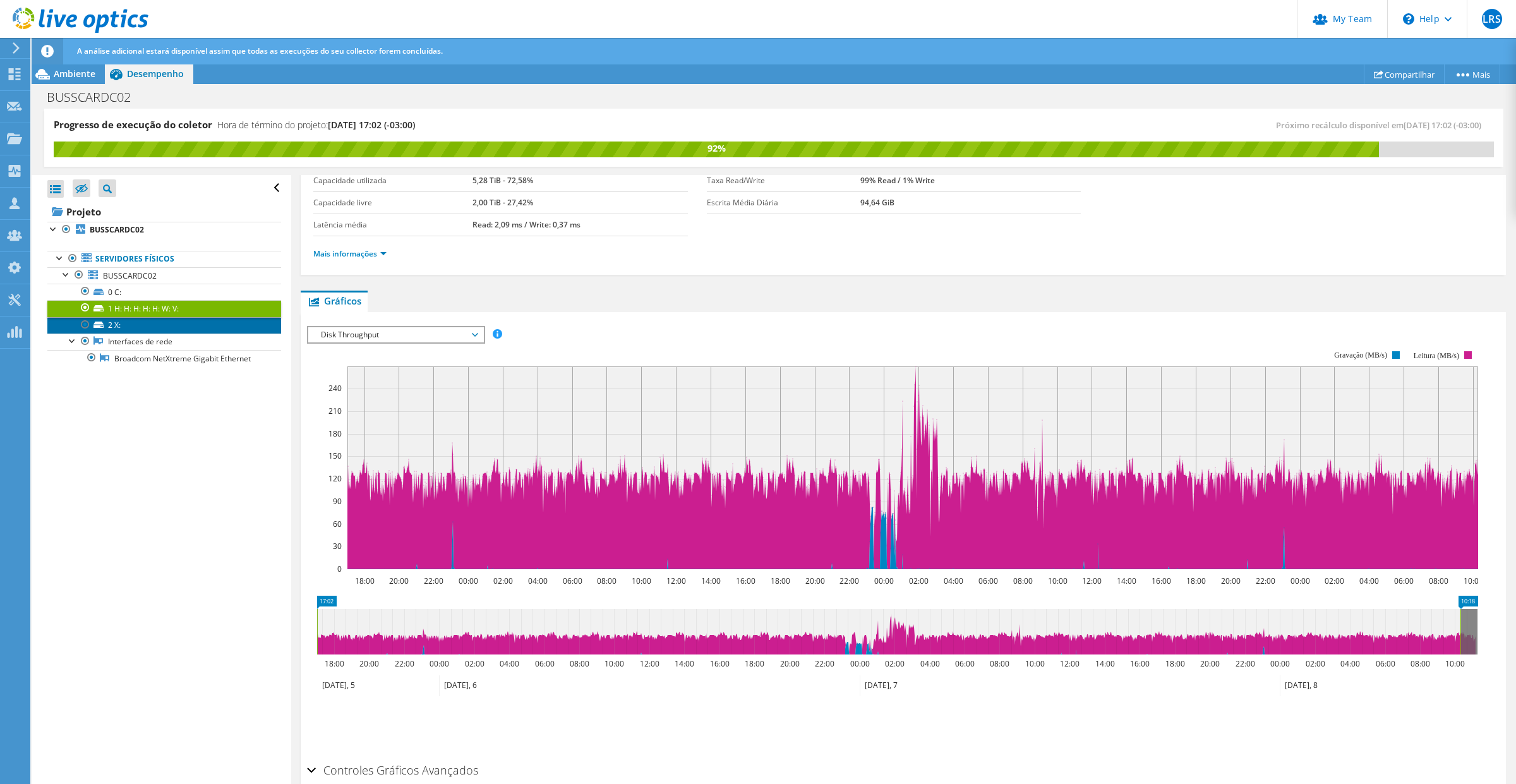
click at [118, 324] on link "2 X:" at bounding box center [164, 325] width 233 height 16
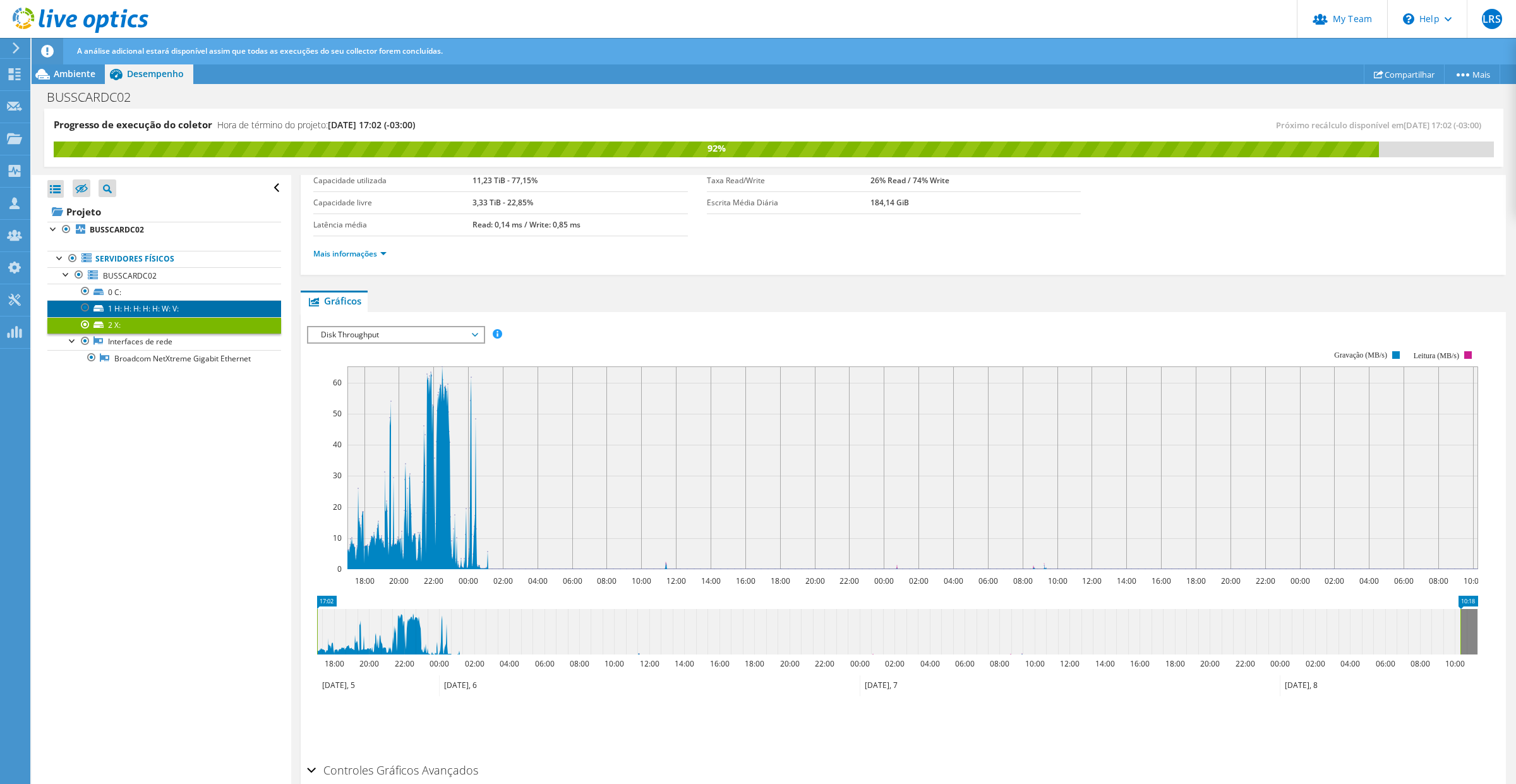
click at [162, 306] on link "1 H: H: H: H: H: W: V:" at bounding box center [164, 308] width 233 height 16
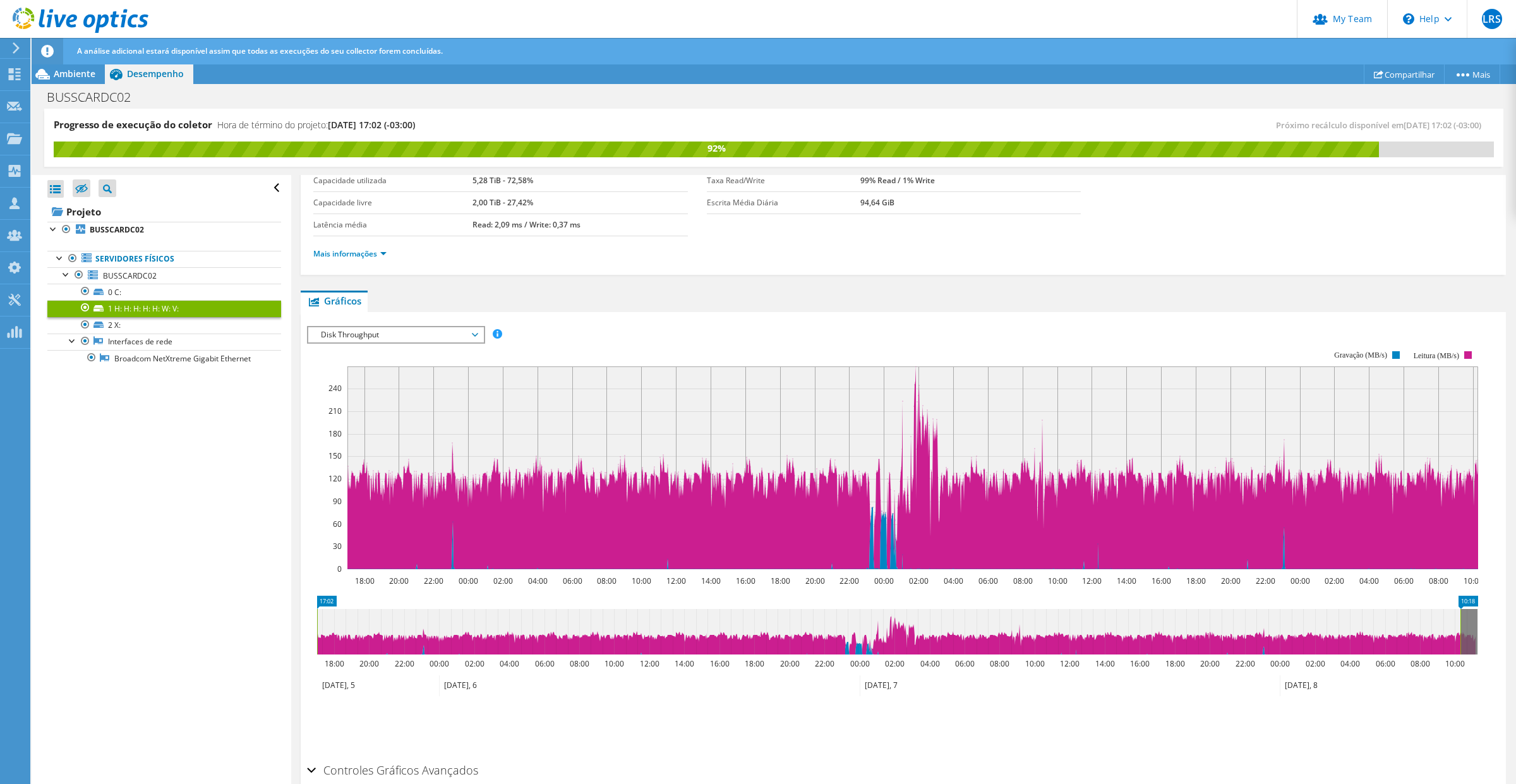
click at [465, 337] on span "Disk Throughput" at bounding box center [395, 334] width 162 height 15
click at [439, 392] on li "Latência" at bounding box center [396, 395] width 175 height 15
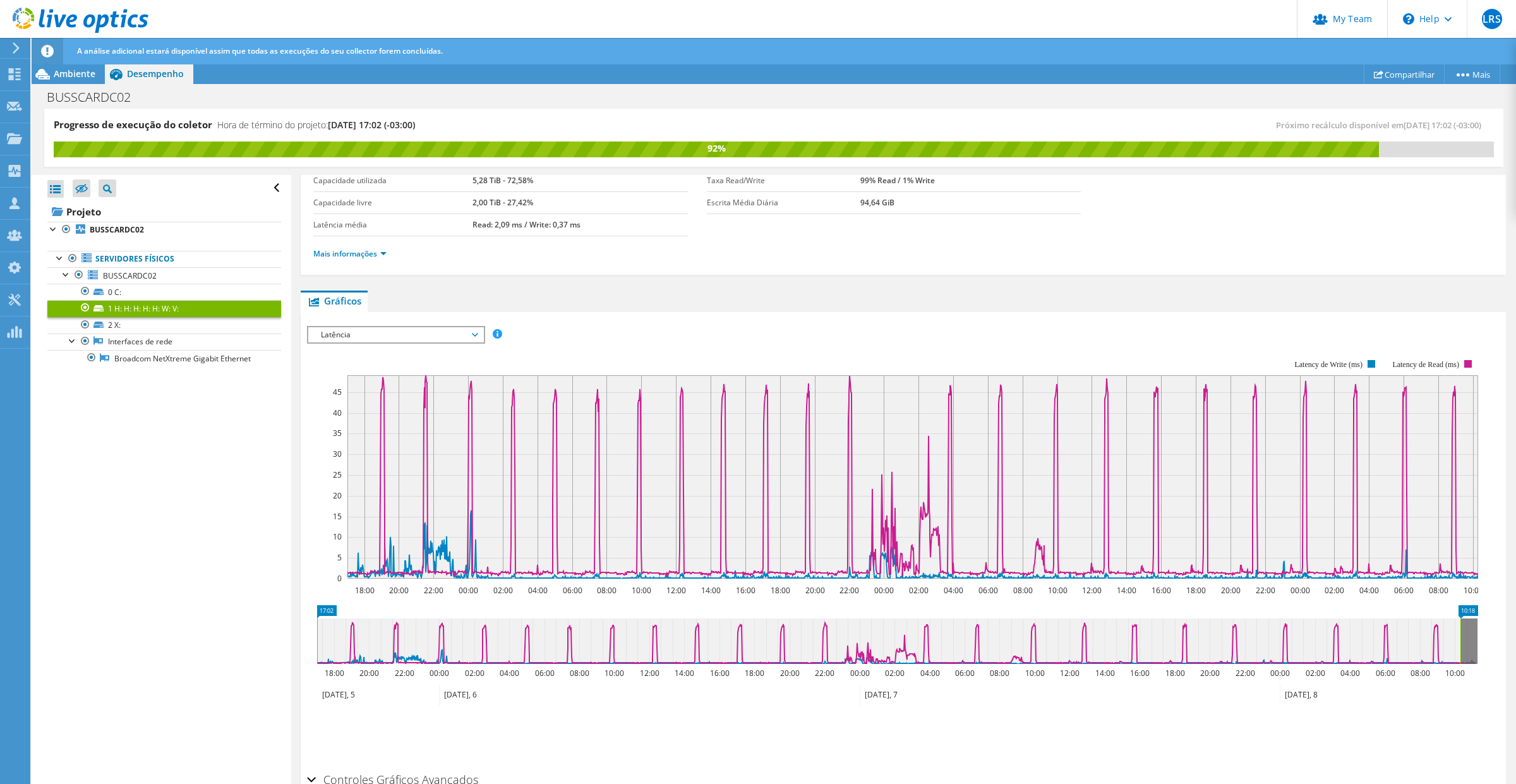
click at [472, 330] on span "Latência" at bounding box center [395, 334] width 162 height 15
click at [423, 406] on li "Profundidade da fila" at bounding box center [396, 410] width 175 height 15
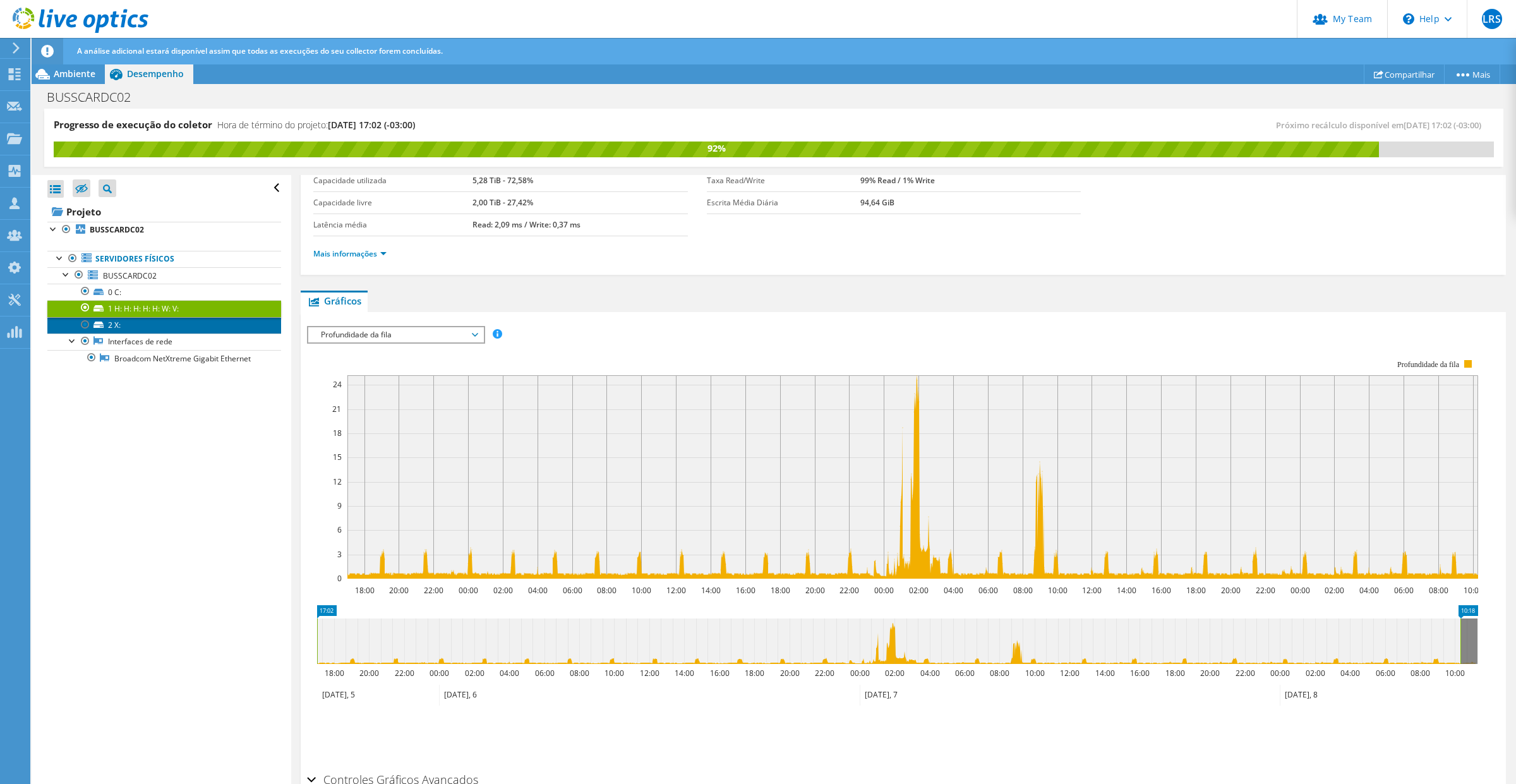
click at [124, 325] on link "2 X:" at bounding box center [164, 325] width 233 height 16
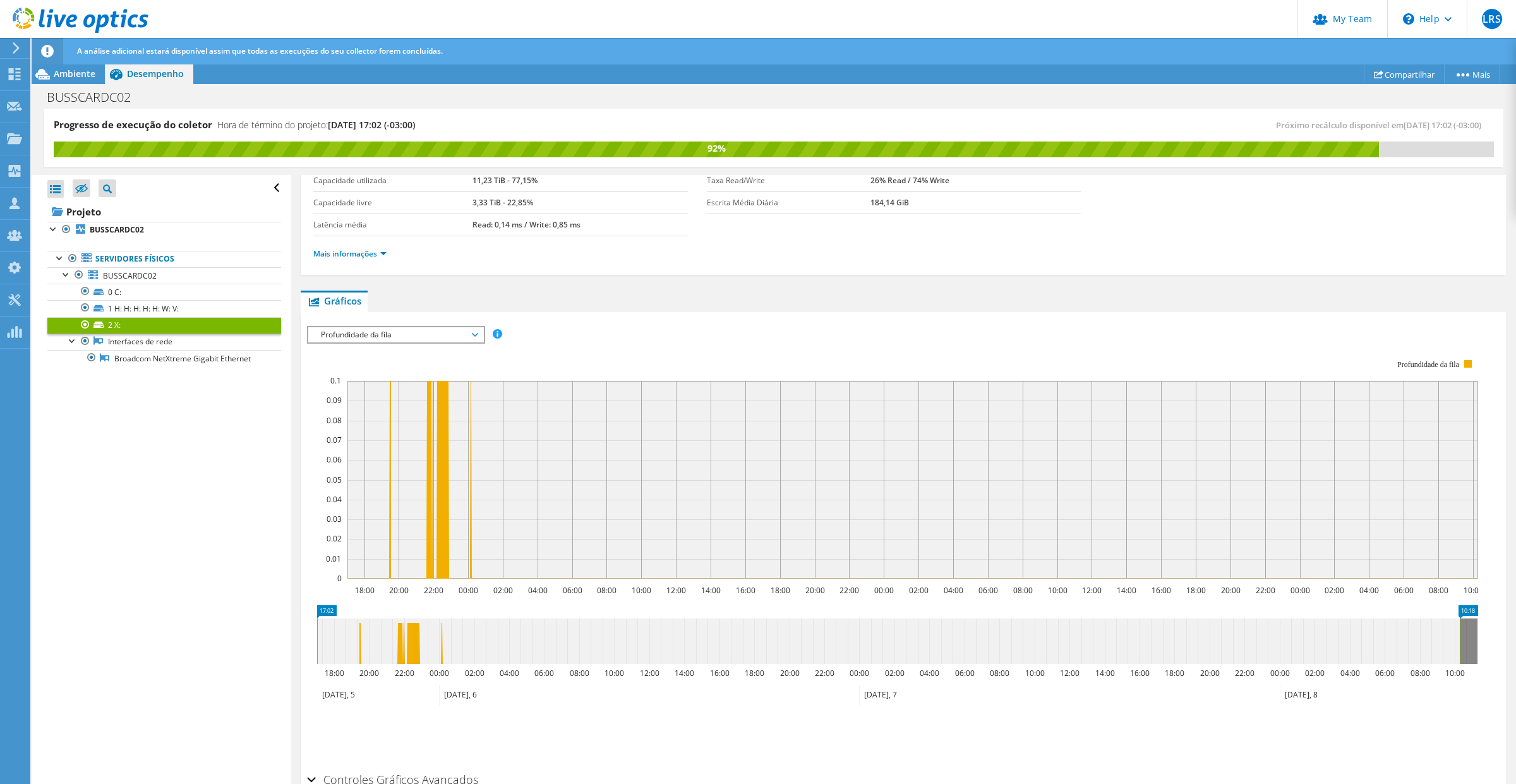
click at [474, 338] on span "Profundidade da fila" at bounding box center [395, 334] width 162 height 15
click at [386, 367] on li "Disk Throughput" at bounding box center [396, 365] width 175 height 15
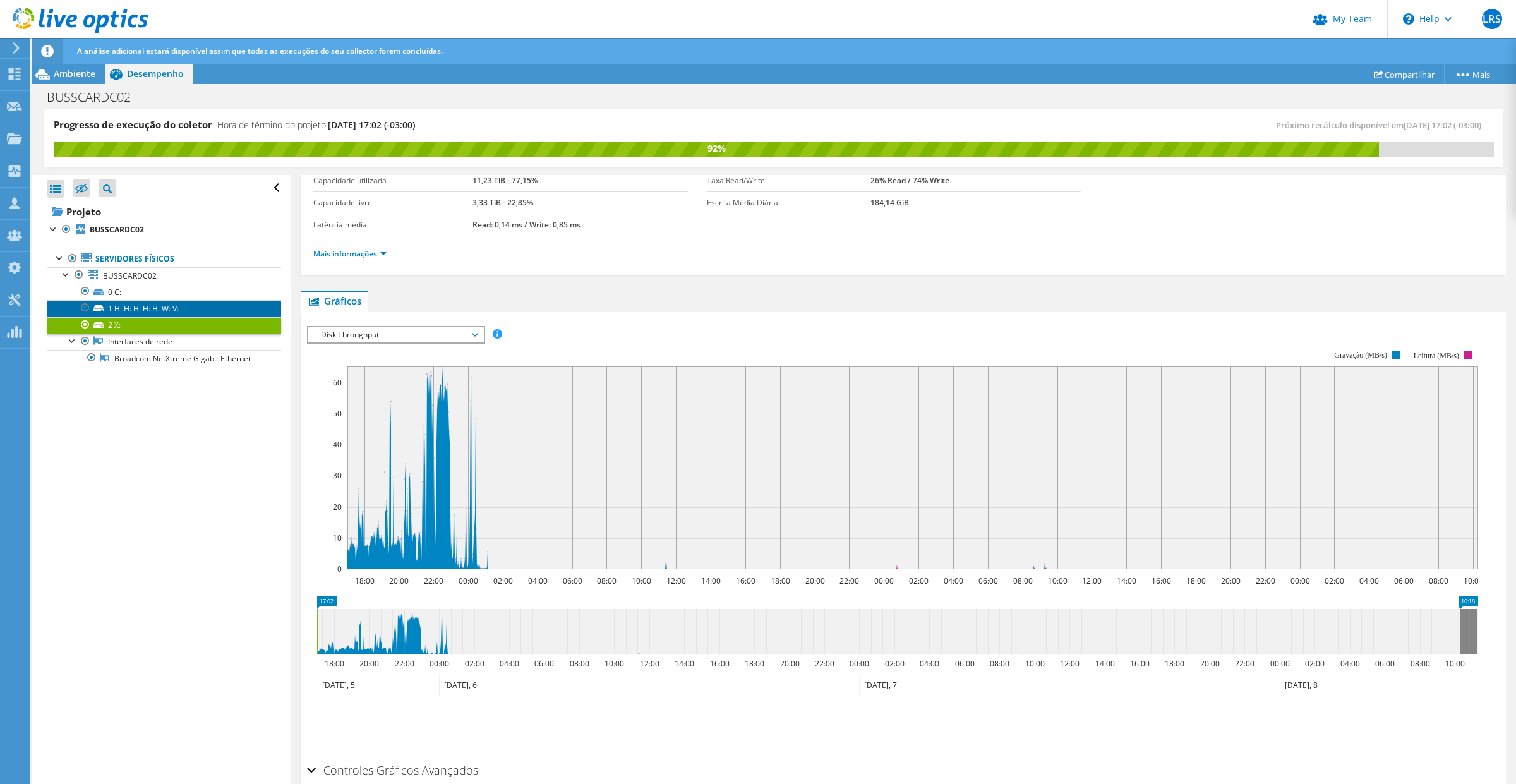
click at [166, 308] on link "1 H: H: H: H: H: W: V:" at bounding box center [164, 308] width 233 height 16
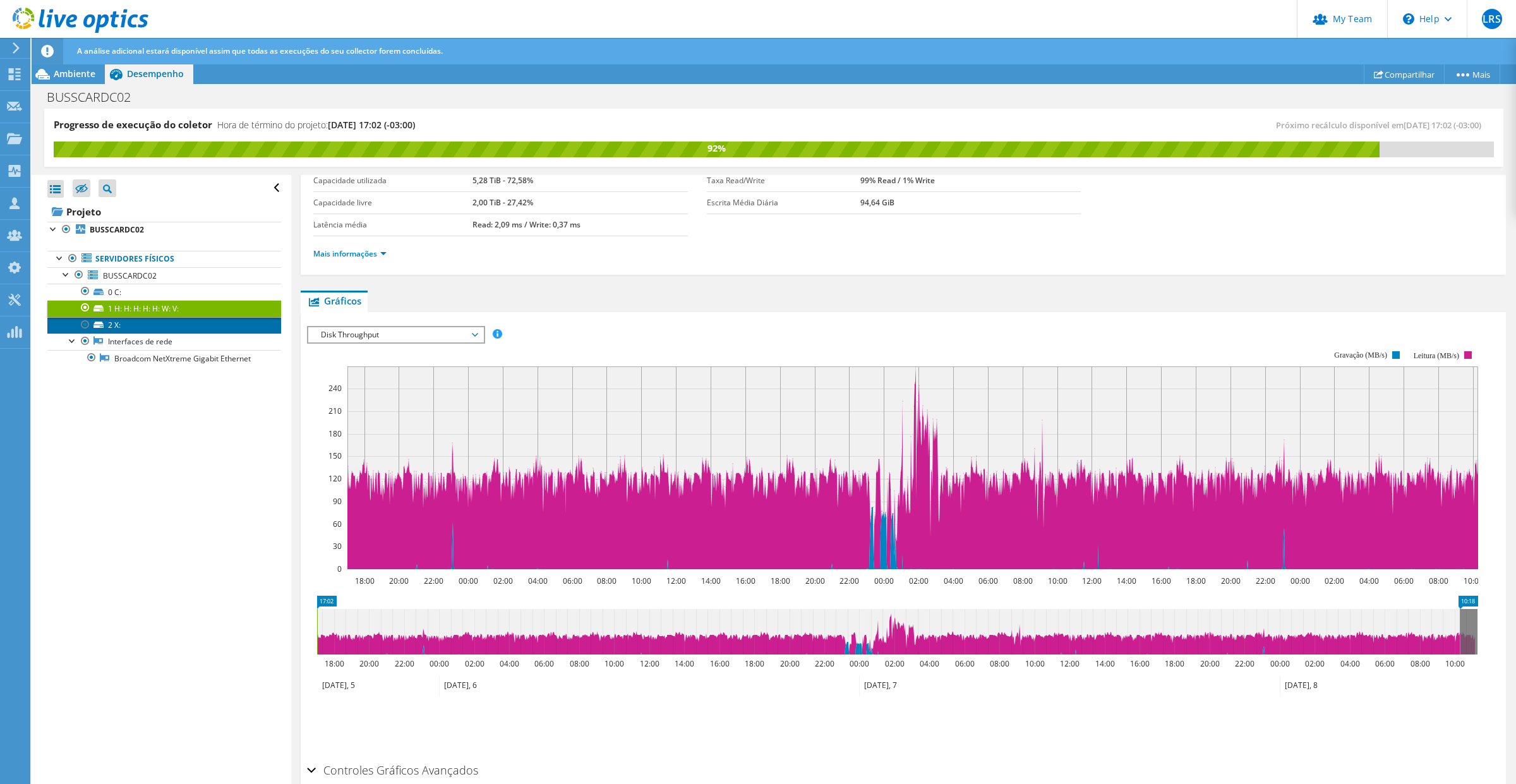
click at [115, 325] on link "2 X:" at bounding box center [164, 325] width 233 height 16
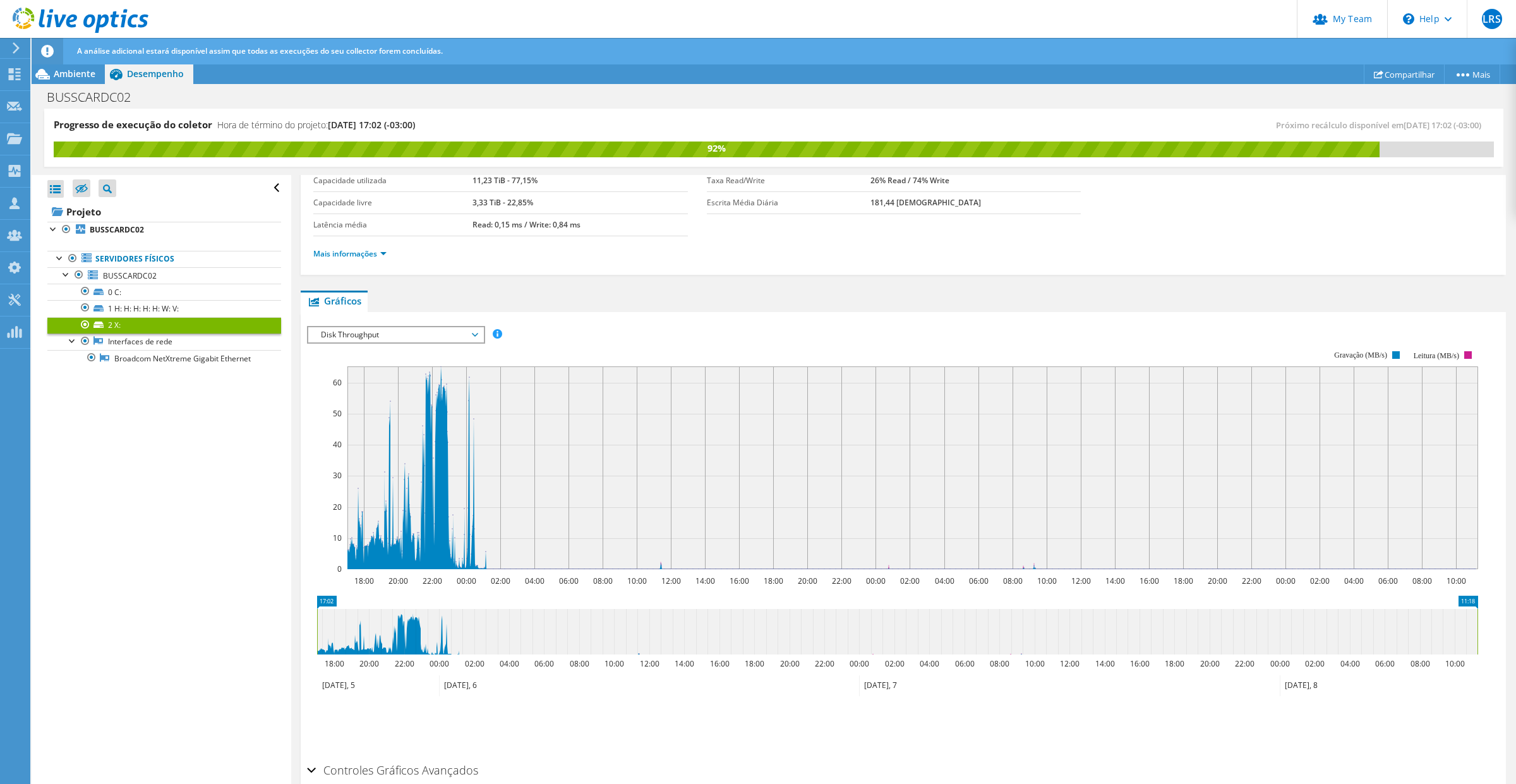
click at [476, 333] on span "Disk Throughput" at bounding box center [395, 334] width 162 height 15
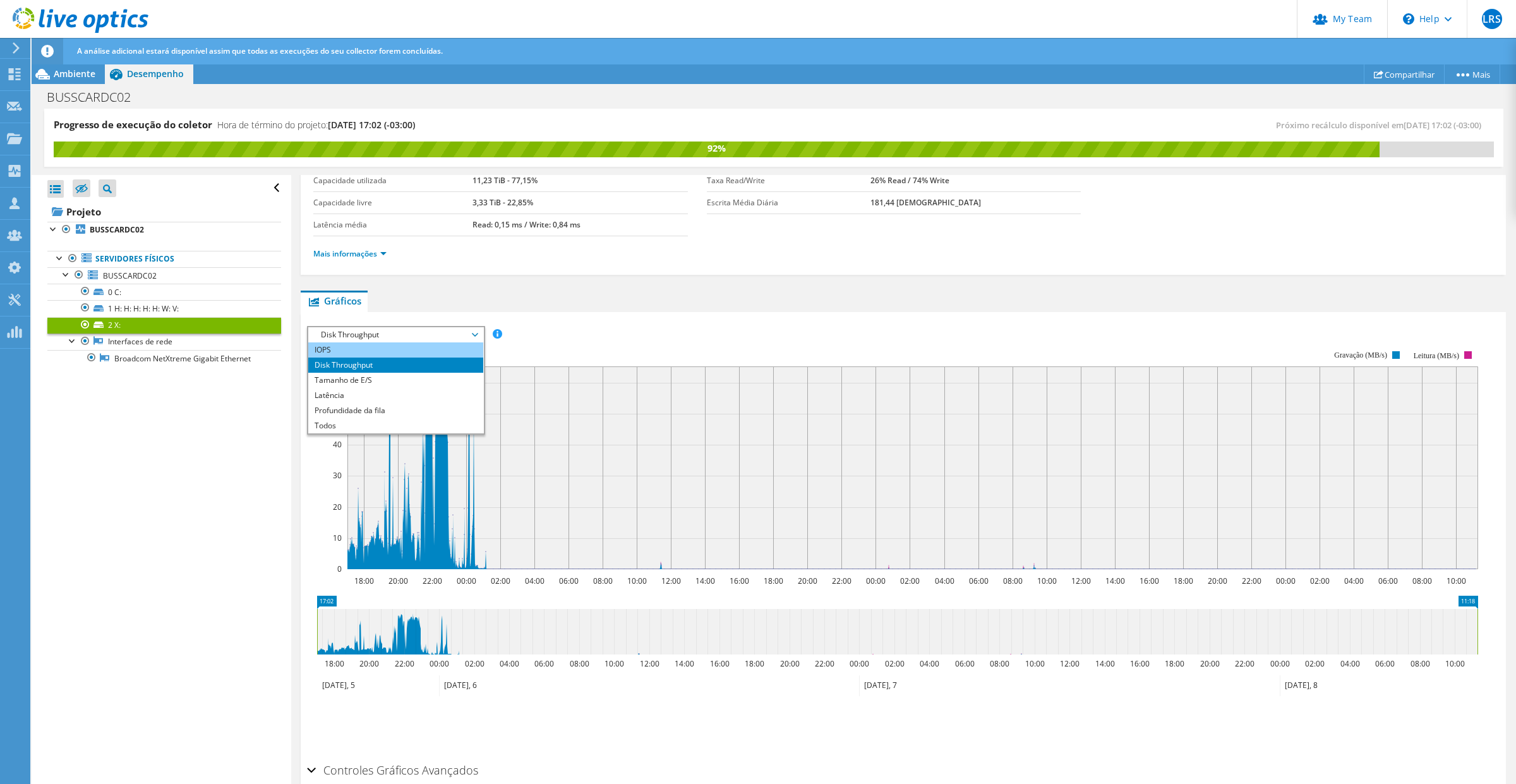
click at [403, 342] on li "IOPS" at bounding box center [396, 350] width 175 height 15
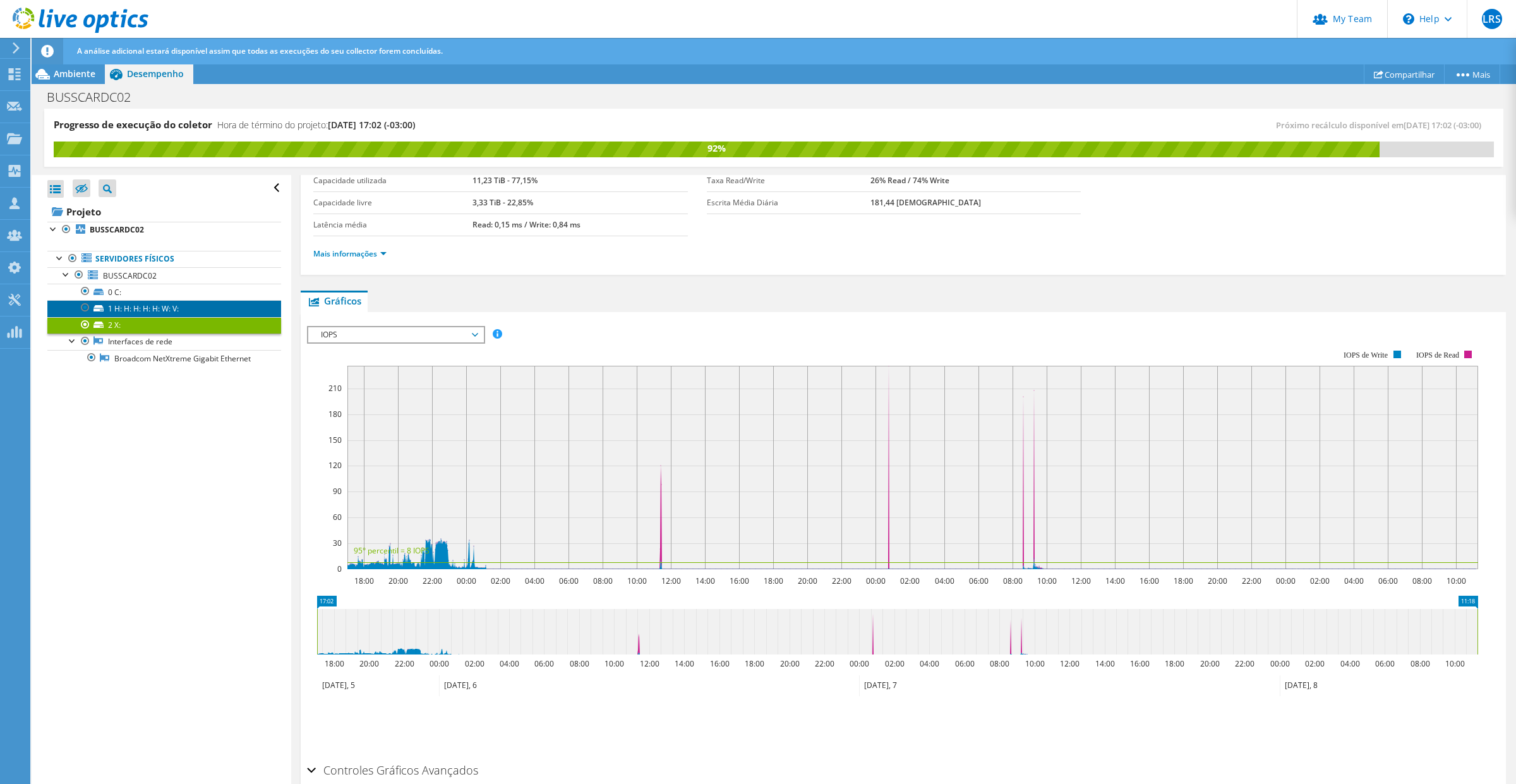
click at [162, 310] on link "1 H: H: H: H: H: W: V:" at bounding box center [164, 308] width 233 height 16
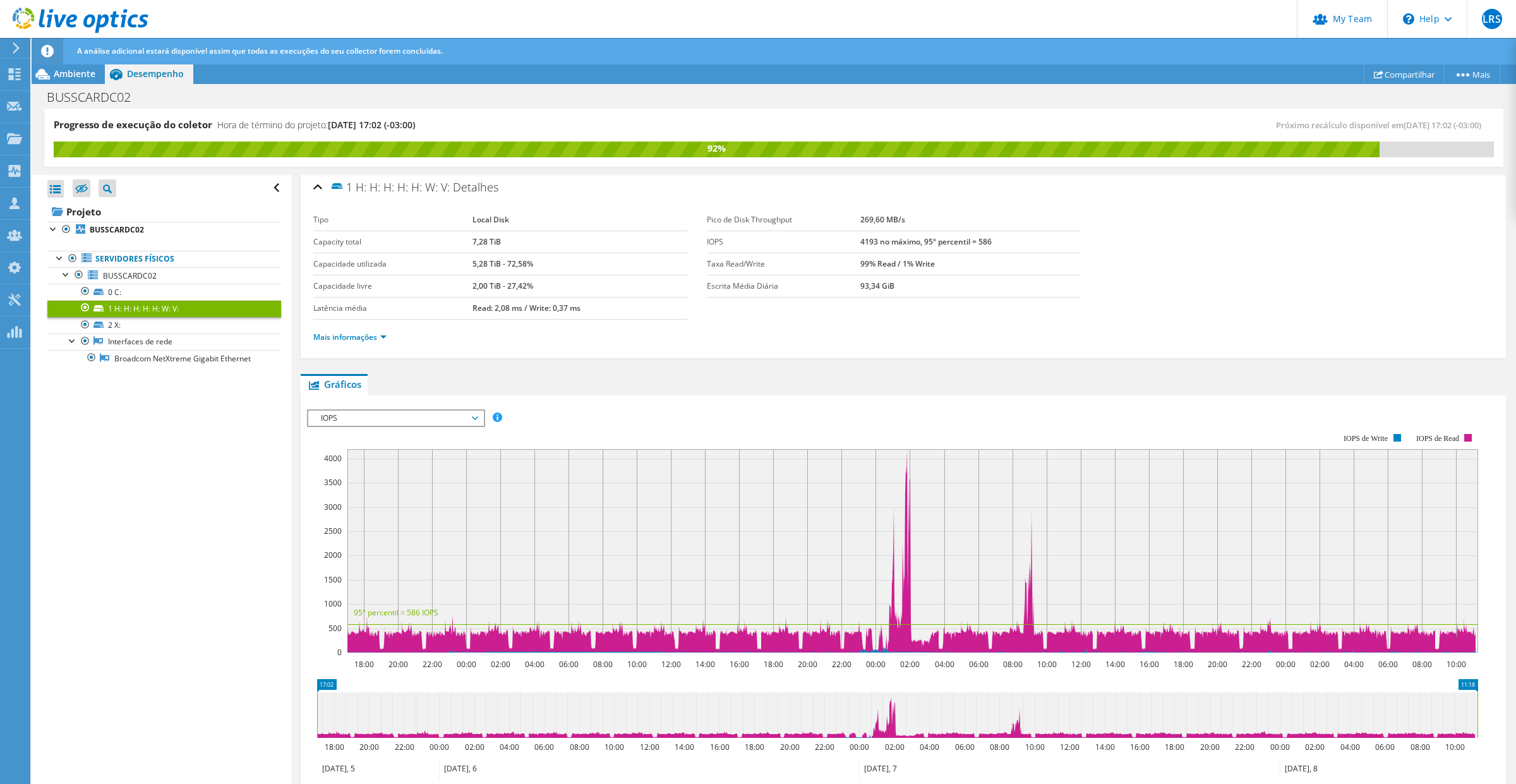
scroll to position [0, 0]
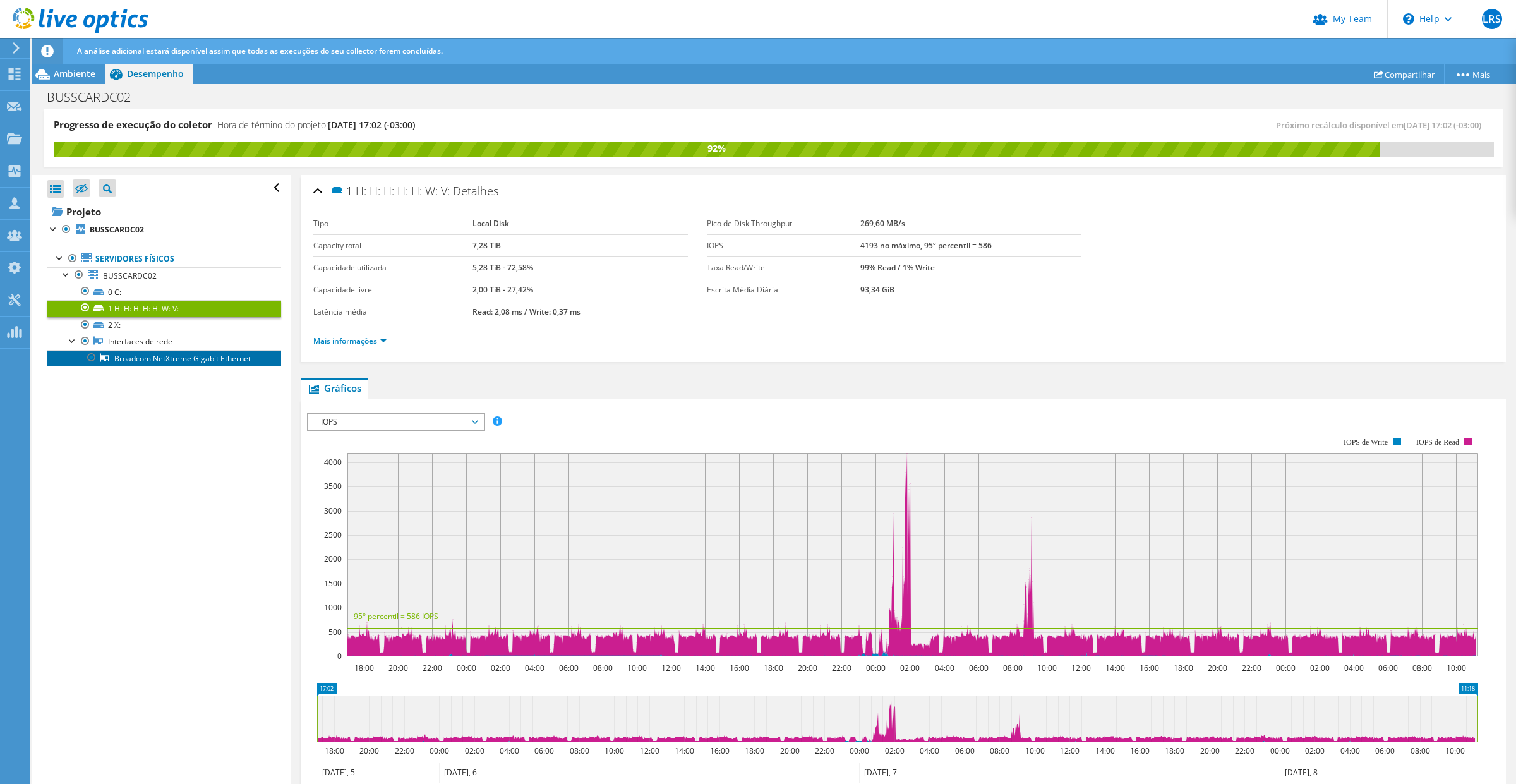
click at [216, 354] on link "Broadcom NetXtreme Gigabit Ethernet" at bounding box center [164, 358] width 233 height 16
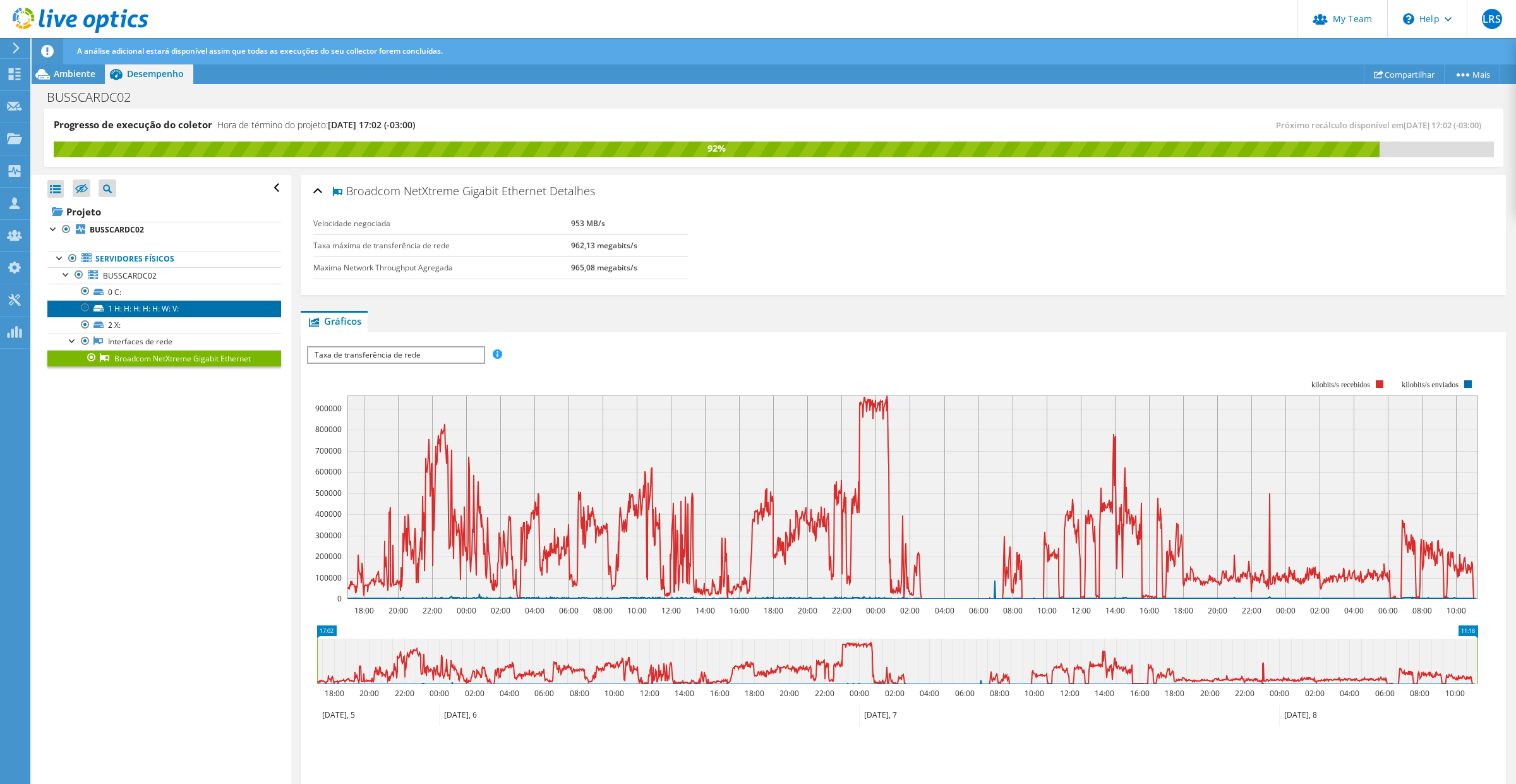
click at [170, 308] on link "1 H: H: H: H: H: W: V:" at bounding box center [164, 308] width 233 height 16
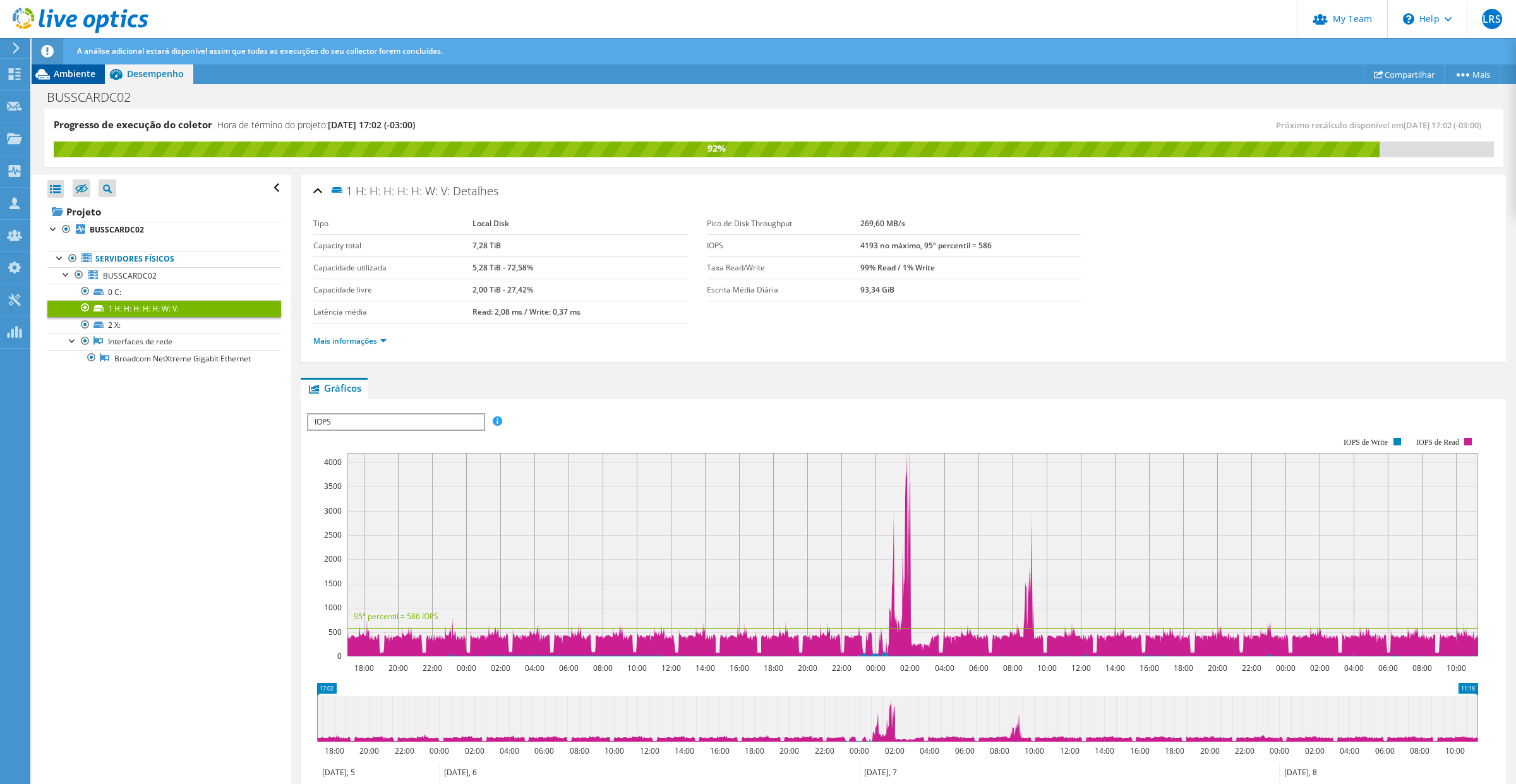
click at [79, 68] on span "Ambiente" at bounding box center [74, 73] width 42 height 12
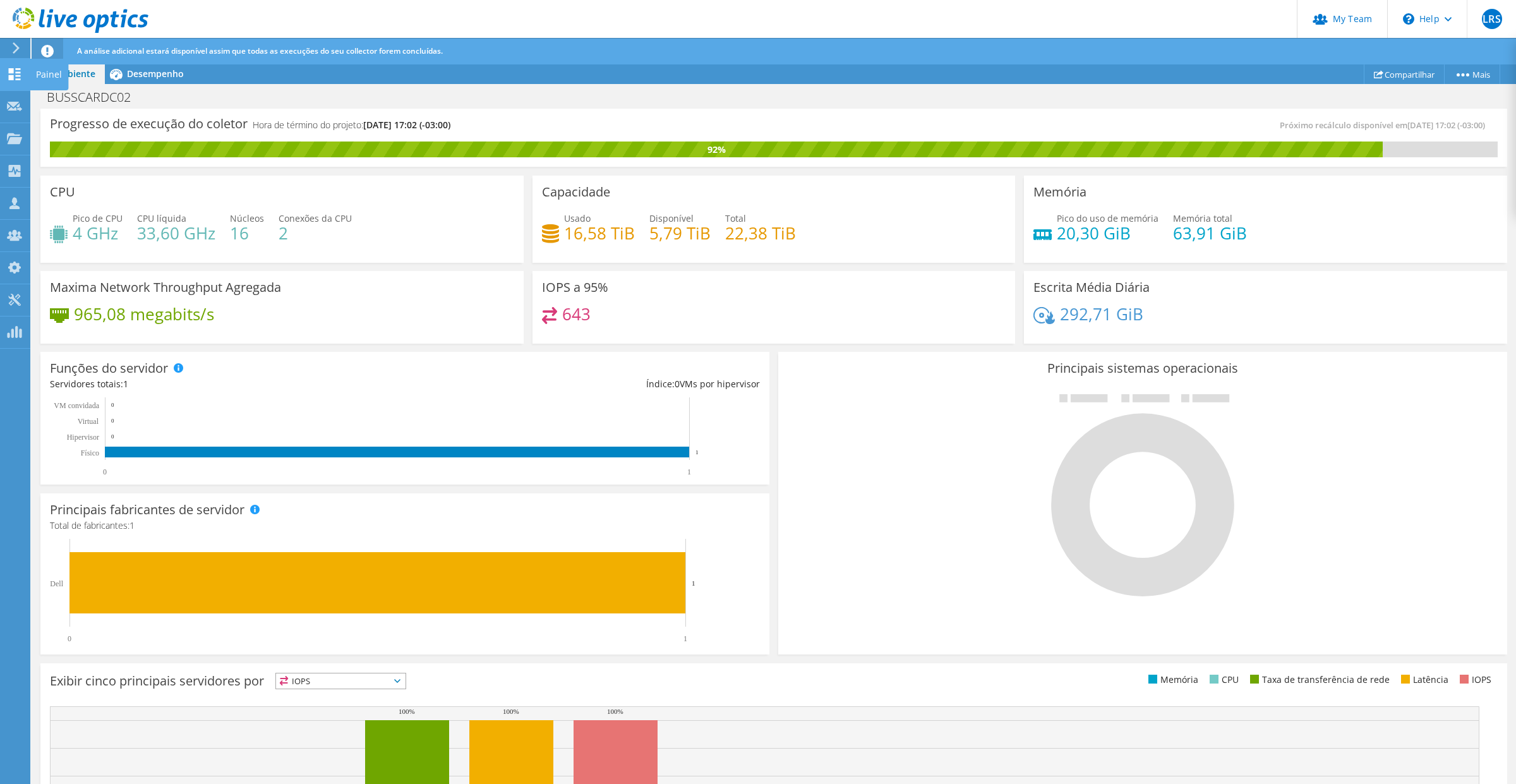
click at [10, 74] on use at bounding box center [15, 73] width 12 height 12
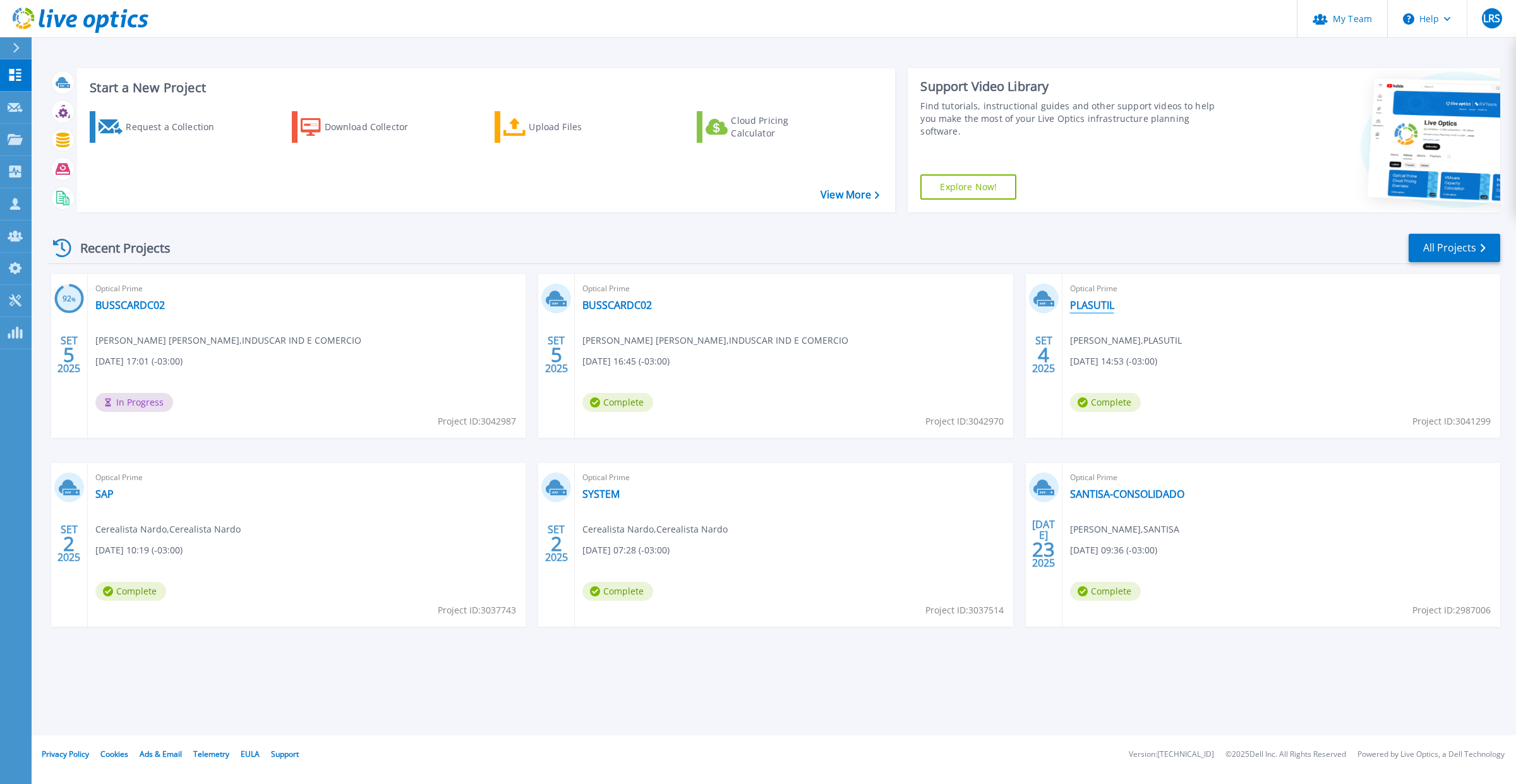
click at [1099, 306] on link "PLASUTIL" at bounding box center [1092, 305] width 44 height 13
